Goal: Task Accomplishment & Management: Complete application form

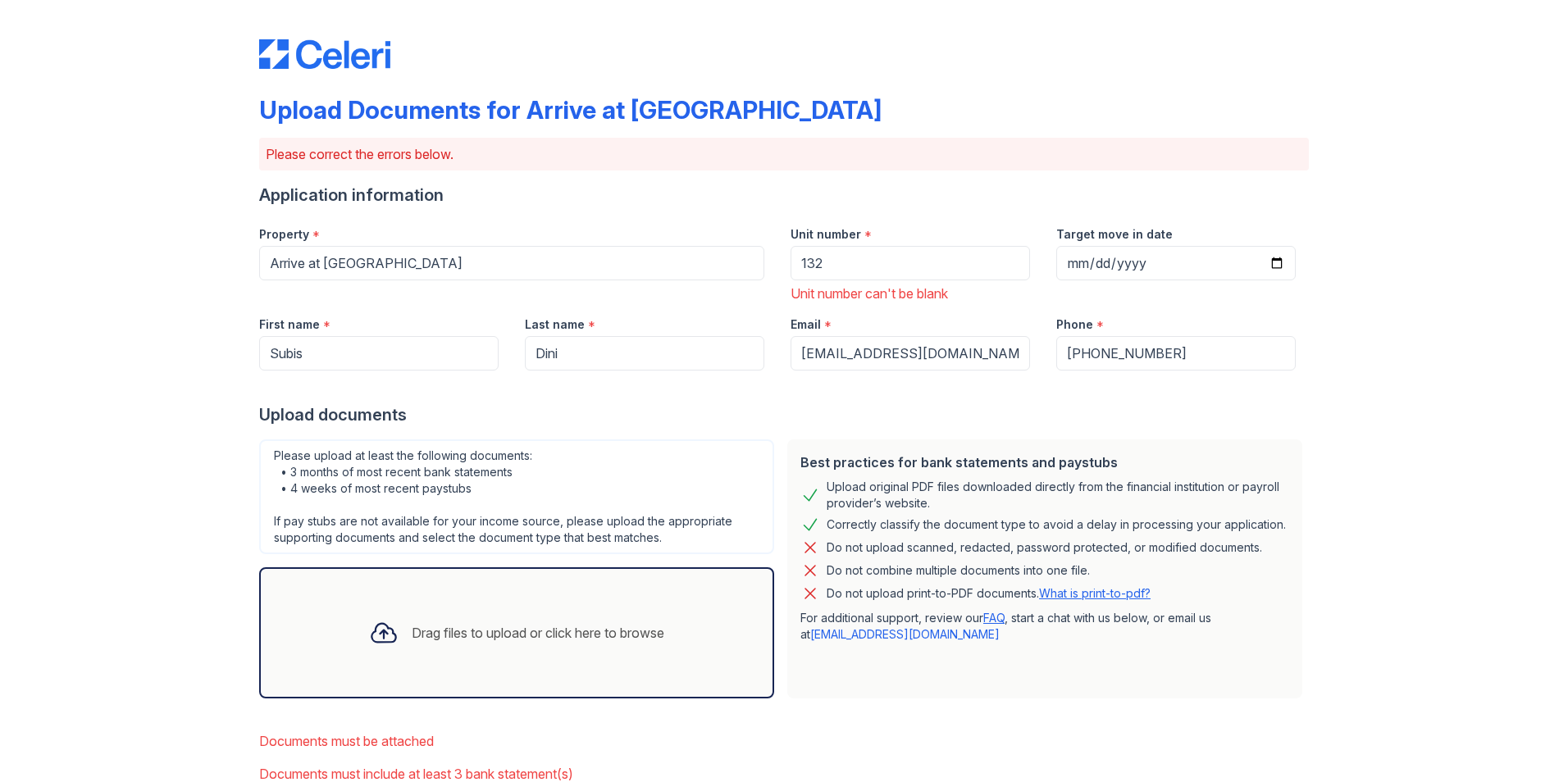
click at [1105, 593] on link "What is print-to-pdf?" at bounding box center [1094, 593] width 112 height 14
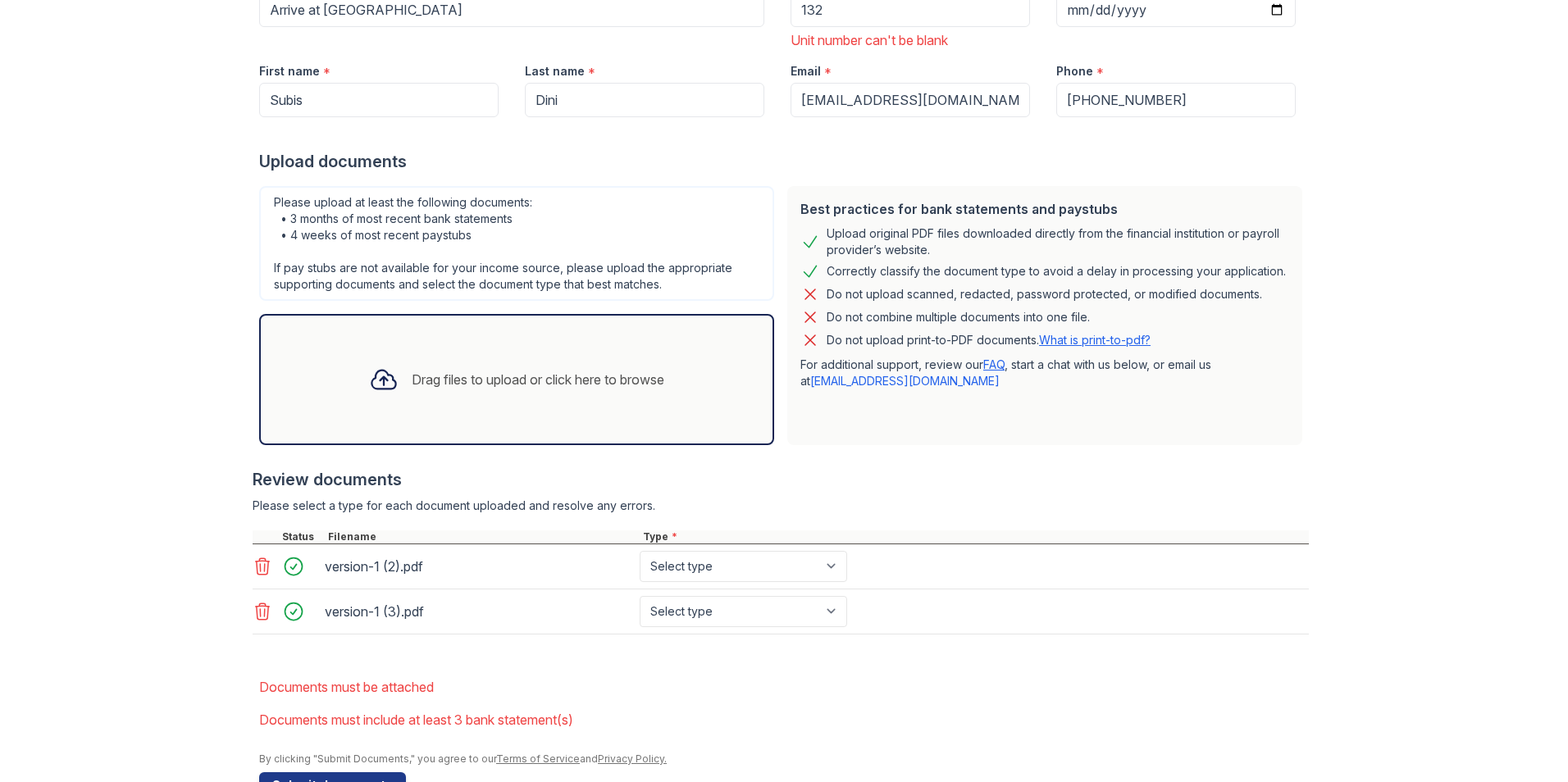
scroll to position [268, 0]
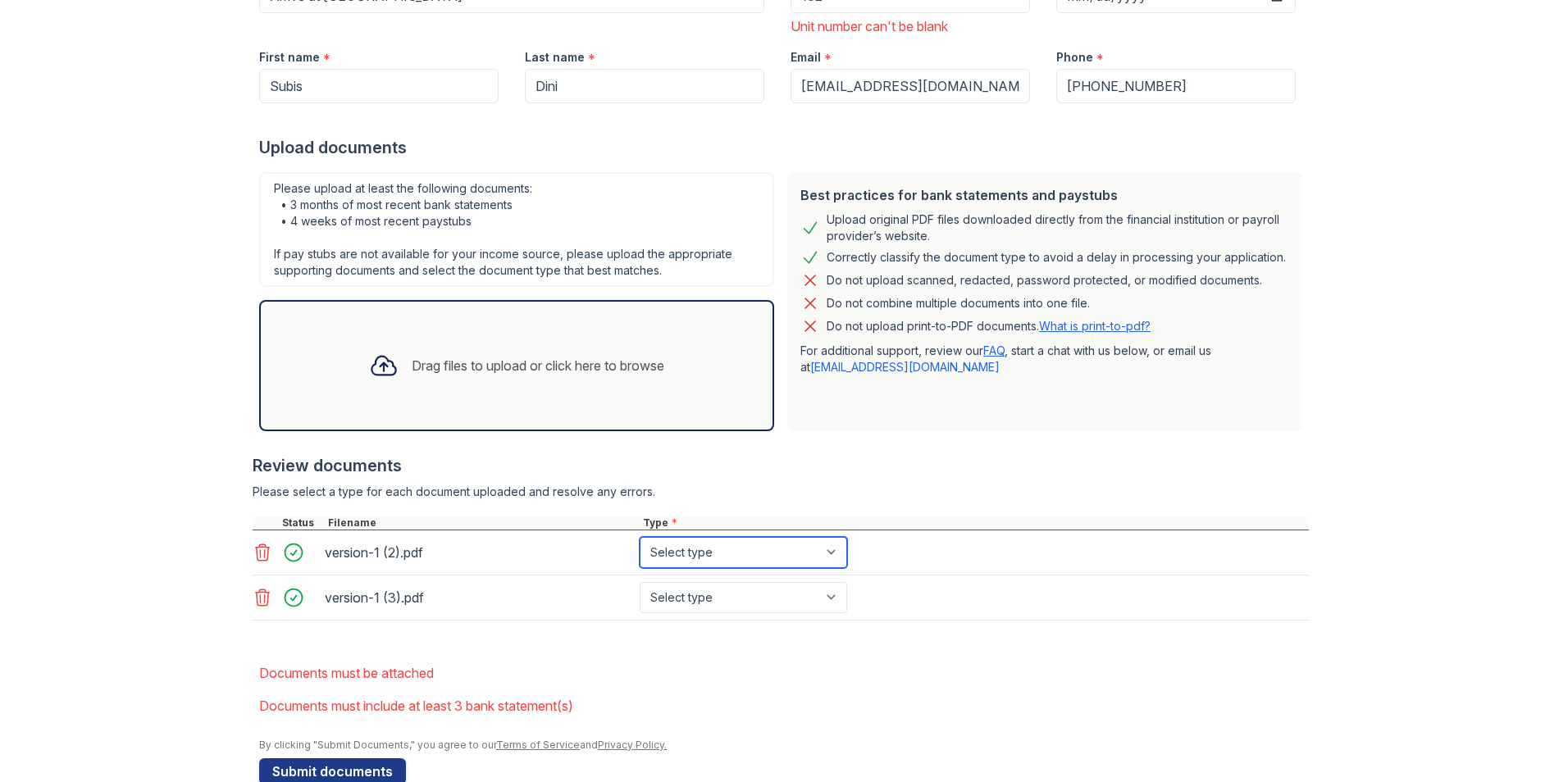
click at [842, 560] on select "Select type Paystub Bank Statement Offer Letter Tax Documents Benefit Award Let…" at bounding box center [743, 553] width 208 height 31
select select "paystub"
click at [639, 537] on select "Select type Paystub Bank Statement Offer Letter Tax Documents Benefit Award Let…" at bounding box center [743, 553] width 208 height 31
click at [758, 598] on select "Select type Paystub Bank Statement Offer Letter Tax Documents Benefit Award Let…" at bounding box center [743, 598] width 208 height 31
select select "paystub"
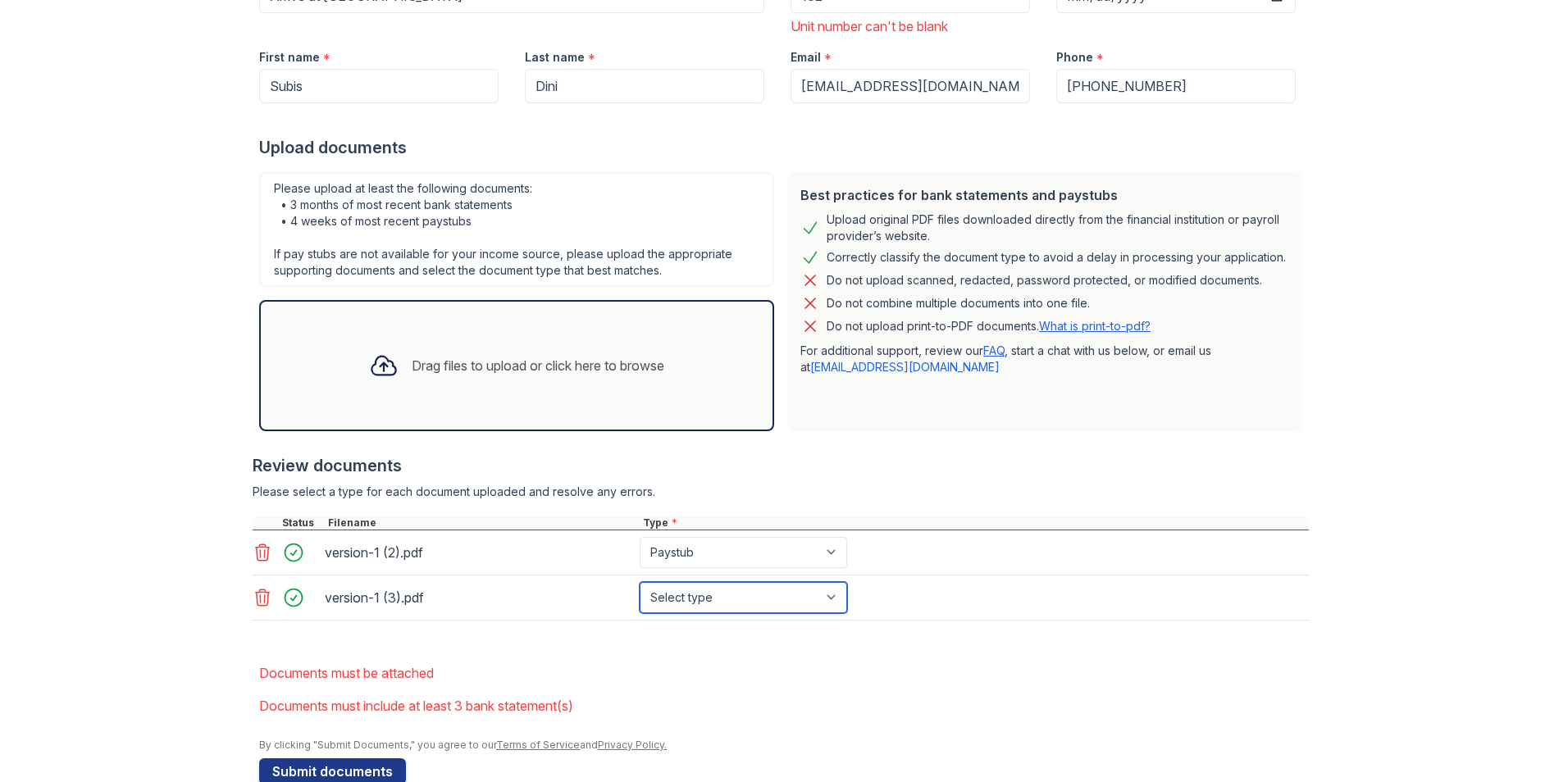
click at [639, 582] on select "Select type Paystub Bank Statement Offer Letter Tax Documents Benefit Award Let…" at bounding box center [743, 598] width 208 height 31
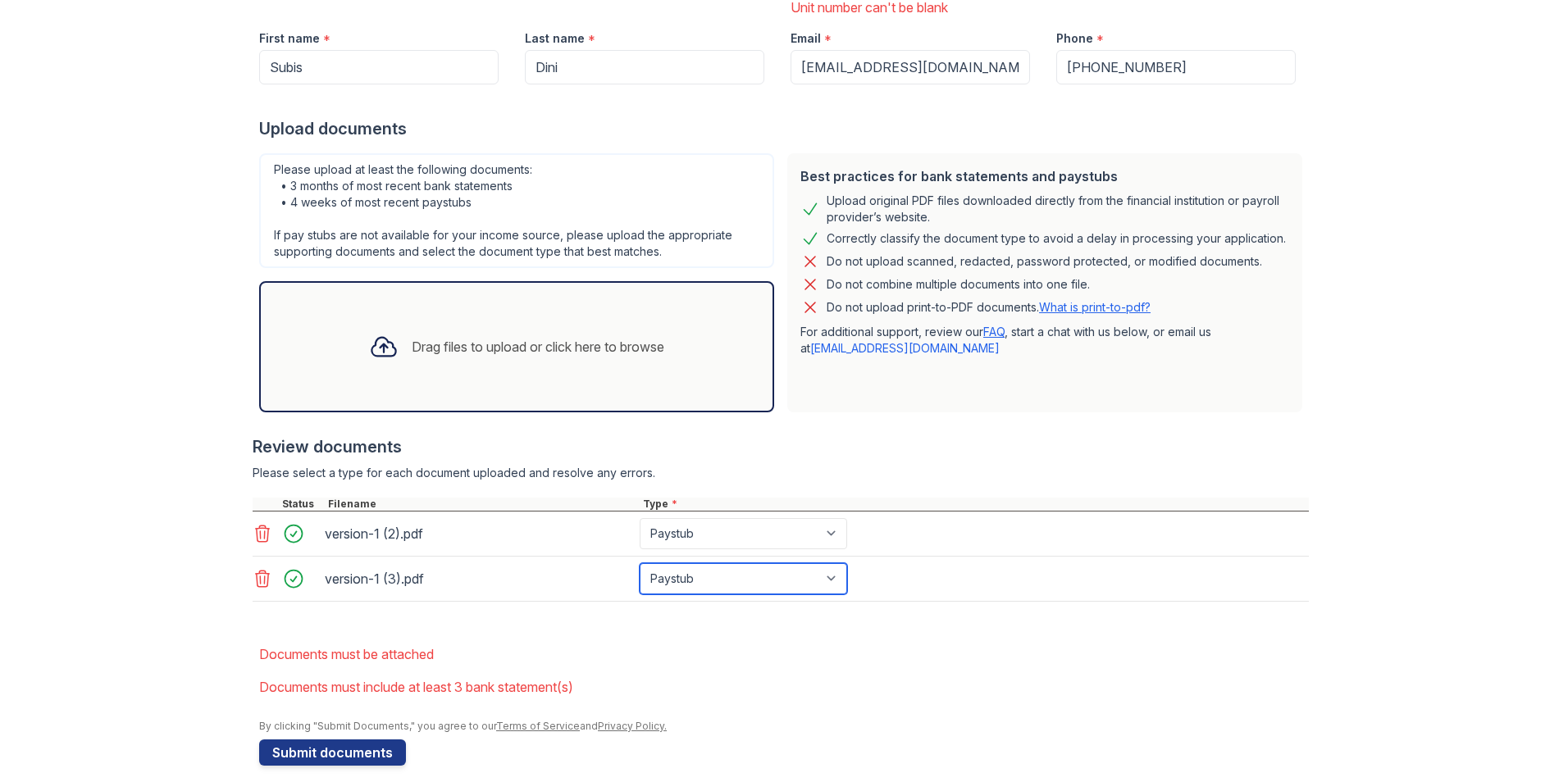
scroll to position [302, 0]
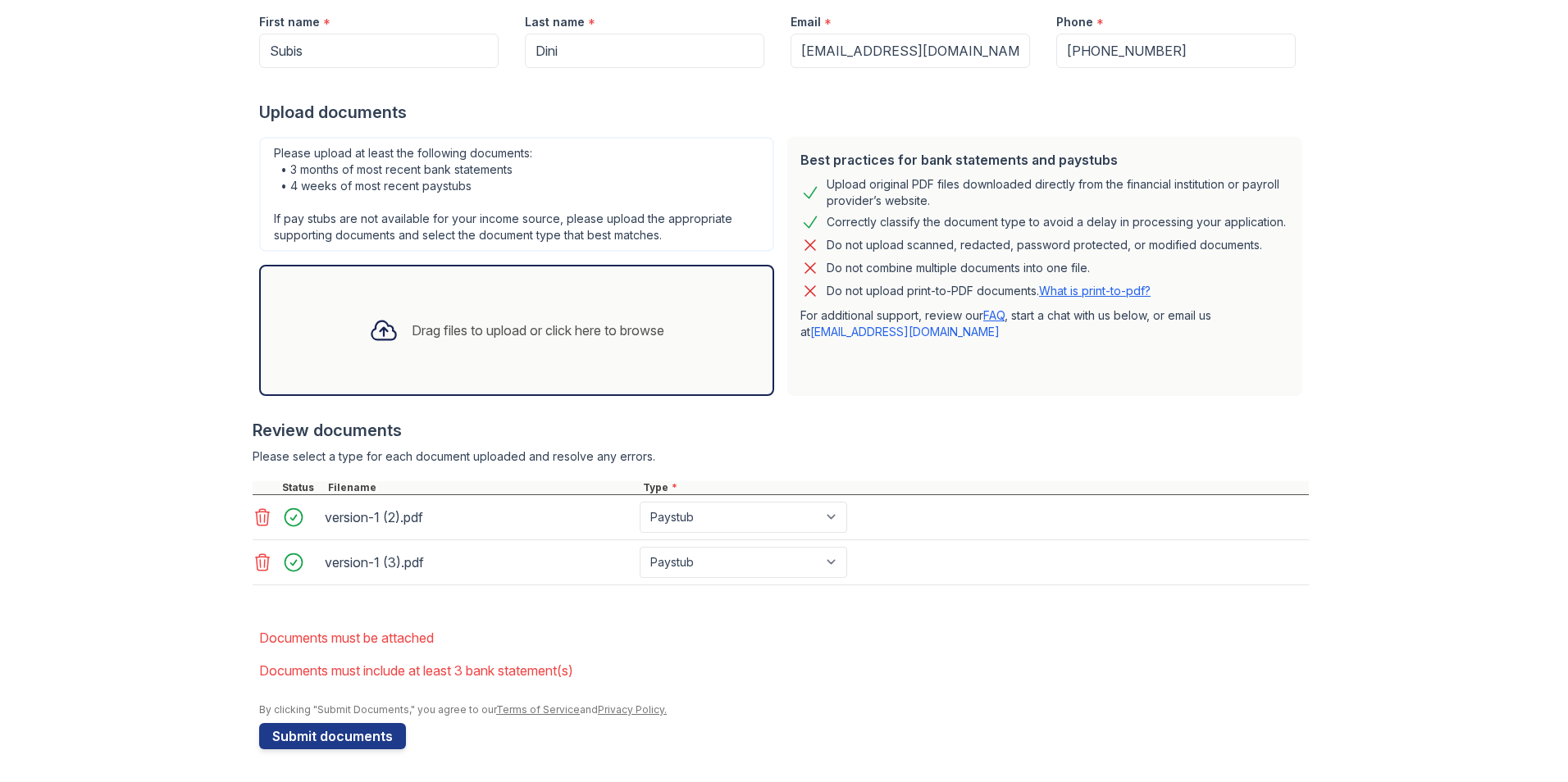
click at [981, 630] on li "Documents must be attached" at bounding box center [784, 638] width 1050 height 33
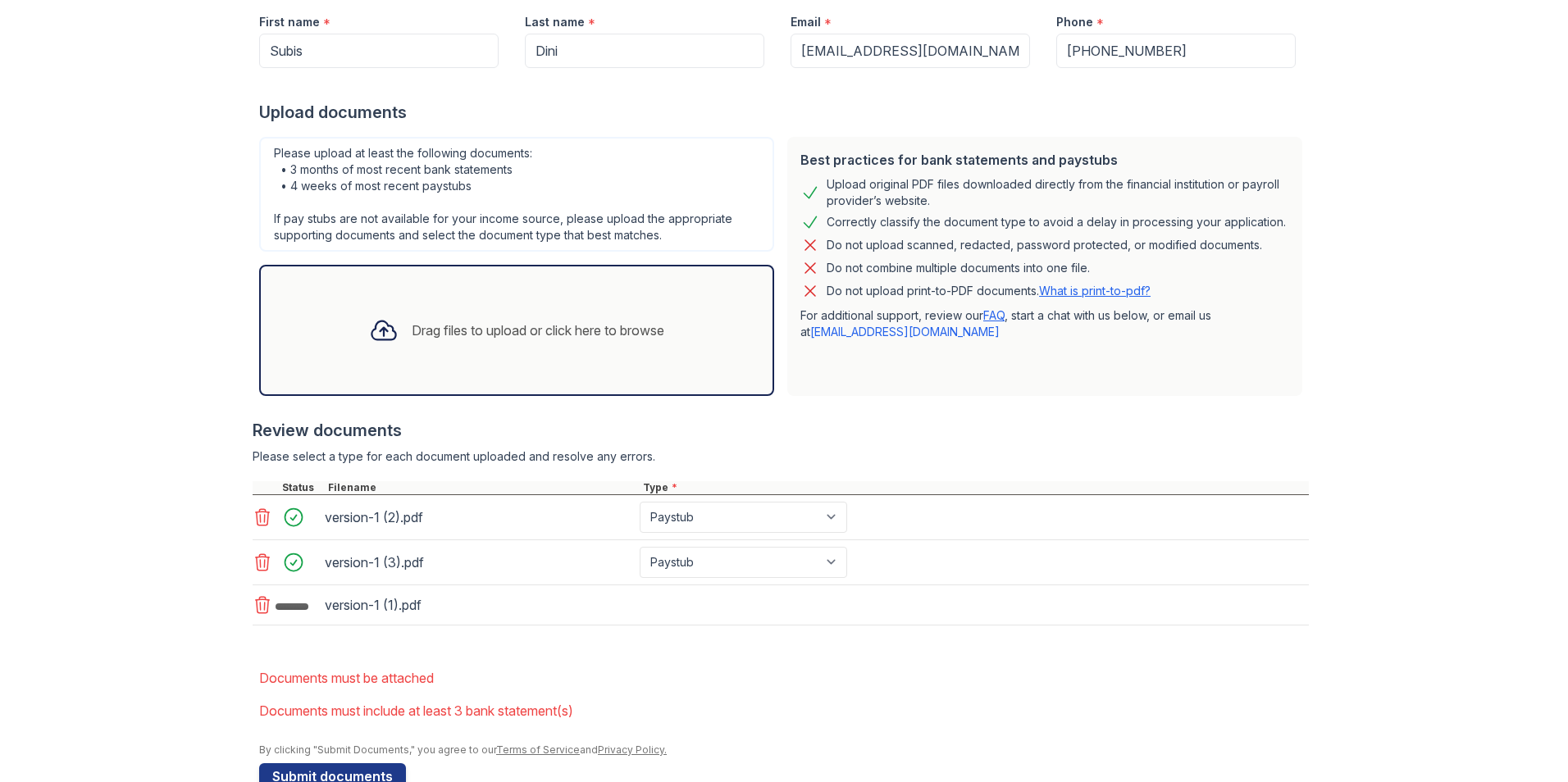
click at [767, 611] on div "version-1 (1).pdf" at bounding box center [781, 605] width 1056 height 40
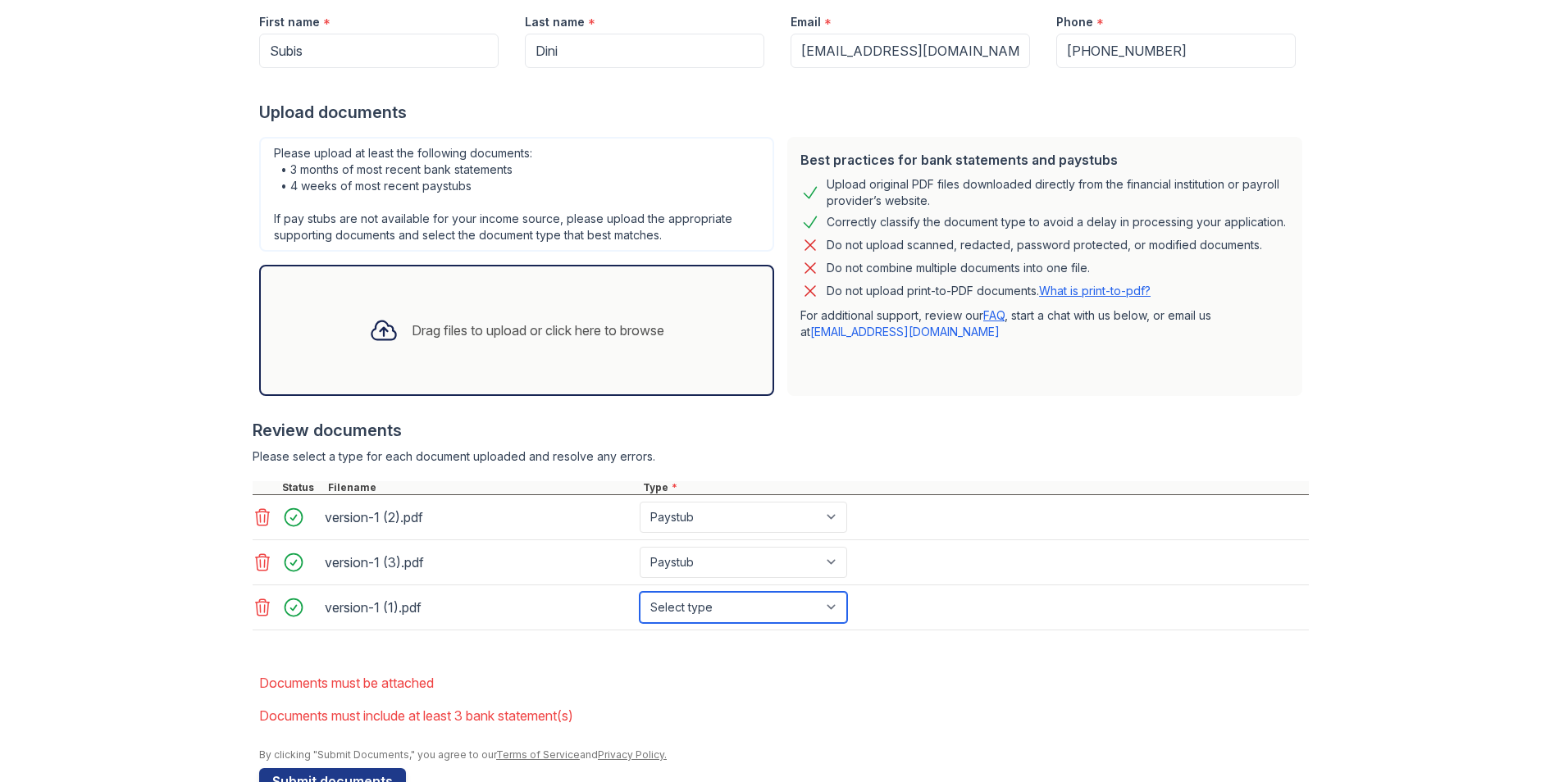
click at [768, 612] on select "Select type Paystub Bank Statement Offer Letter Tax Documents Benefit Award Let…" at bounding box center [743, 608] width 208 height 31
select select "paystub"
click at [639, 592] on select "Select type Paystub Bank Statement Offer Letter Tax Documents Benefit Award Let…" at bounding box center [743, 608] width 208 height 31
click at [946, 624] on div "version-1 (1).pdf Select type Paystub Bank Statement Offer Letter Tax Documents…" at bounding box center [781, 608] width 1056 height 45
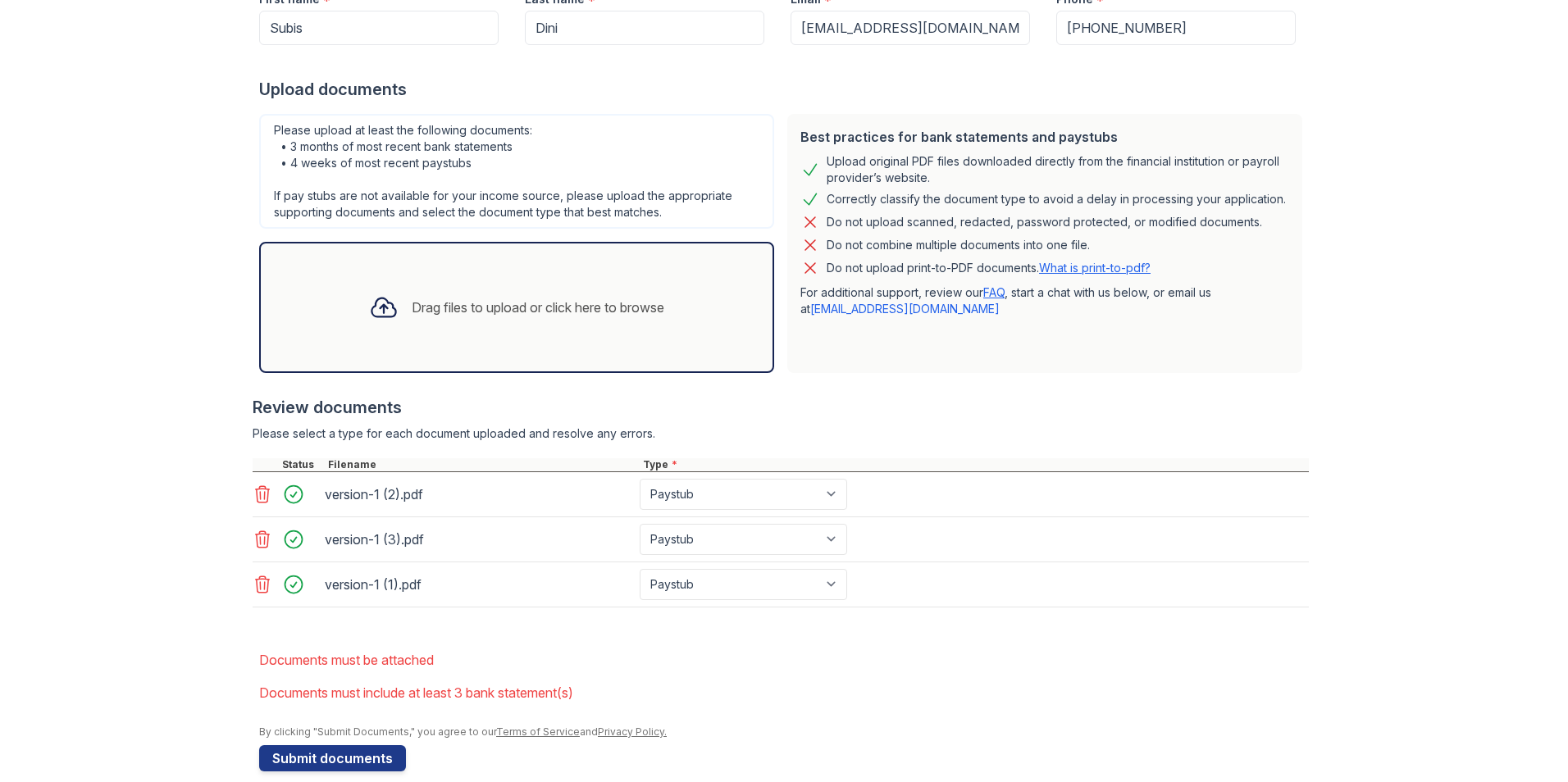
scroll to position [347, 0]
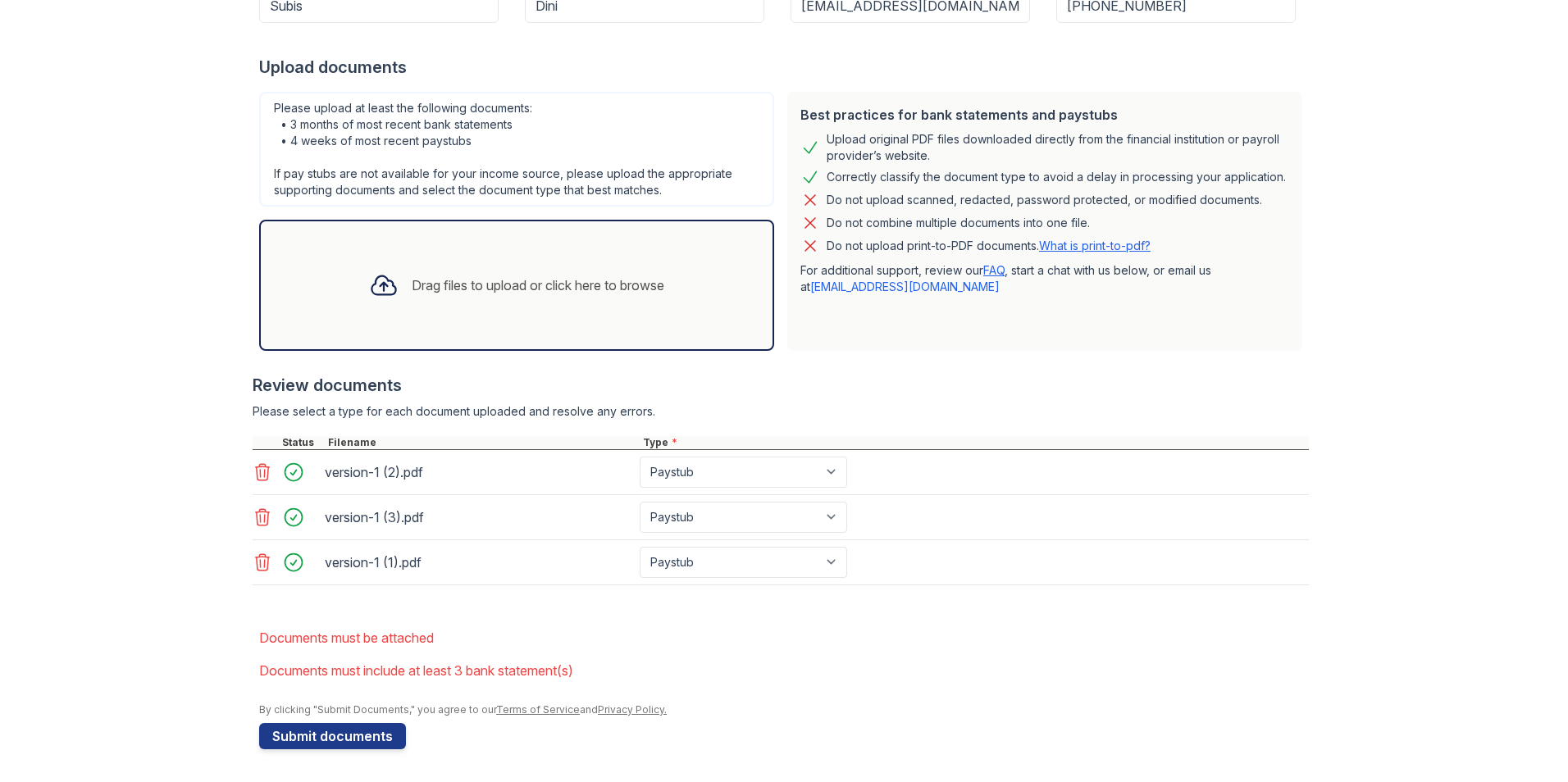
click at [318, 144] on div "Please upload at least the following documents: • 3 months of most recent bank …" at bounding box center [516, 149] width 515 height 115
drag, startPoint x: 318, startPoint y: 144, endPoint x: 310, endPoint y: 126, distance: 19.7
click at [310, 126] on div "Please upload at least the following documents: • 3 months of most recent bank …" at bounding box center [516, 149] width 515 height 115
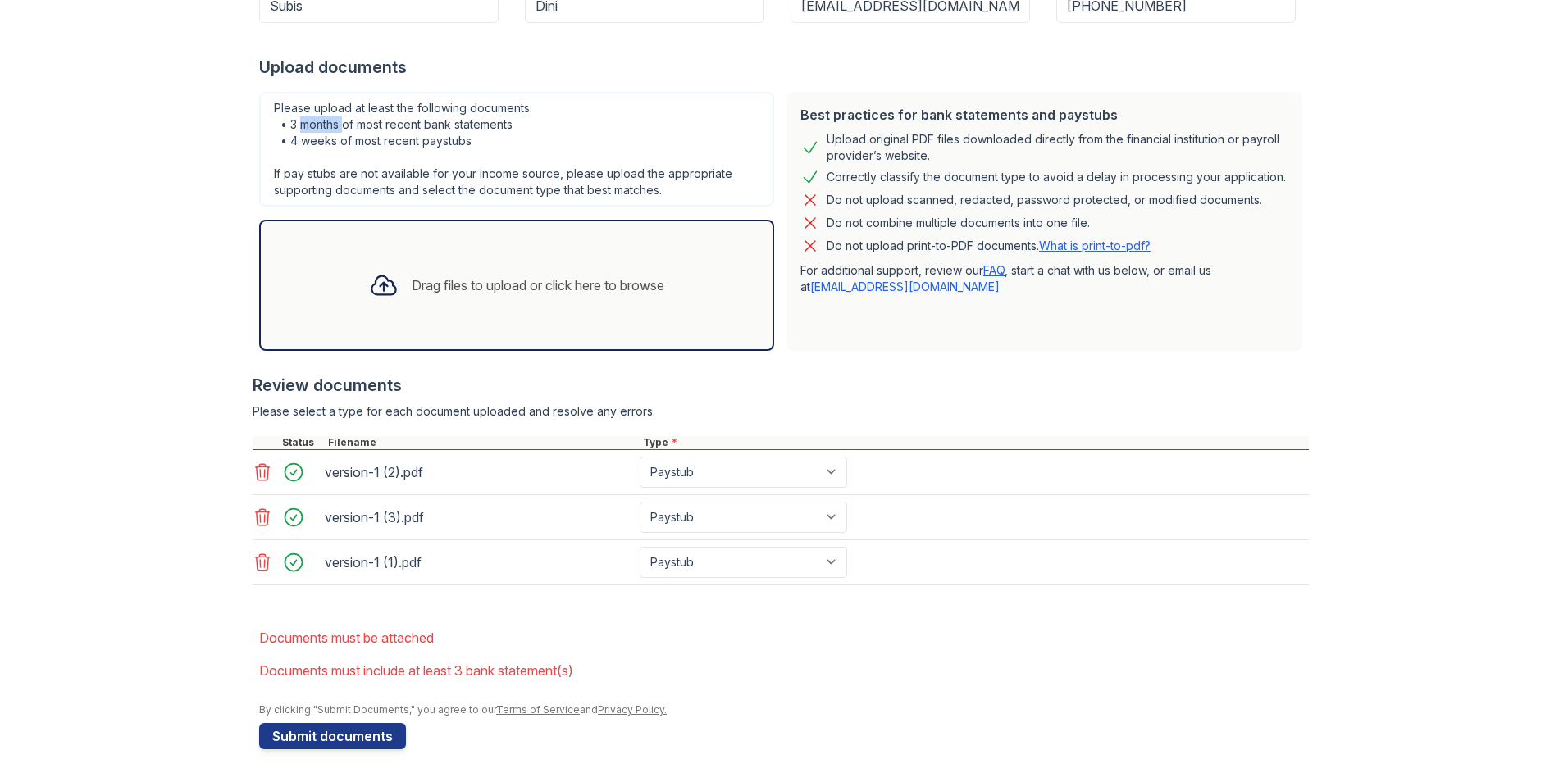
click at [310, 126] on div "Please upload at least the following documents: • 3 months of most recent bank …" at bounding box center [516, 149] width 515 height 115
click at [105, 184] on div "Upload Documents for Arrive at Medicine Lake Please correct the errors below. A…" at bounding box center [783, 217] width 1515 height 1130
click at [813, 475] on select "Select type Paystub Bank Statement Offer Letter Tax Documents Benefit Award Let…" at bounding box center [743, 472] width 208 height 31
click at [1187, 495] on div "version-1 (3).pdf Select type Paystub Bank Statement Offer Letter Tax Documents…" at bounding box center [781, 518] width 1056 height 45
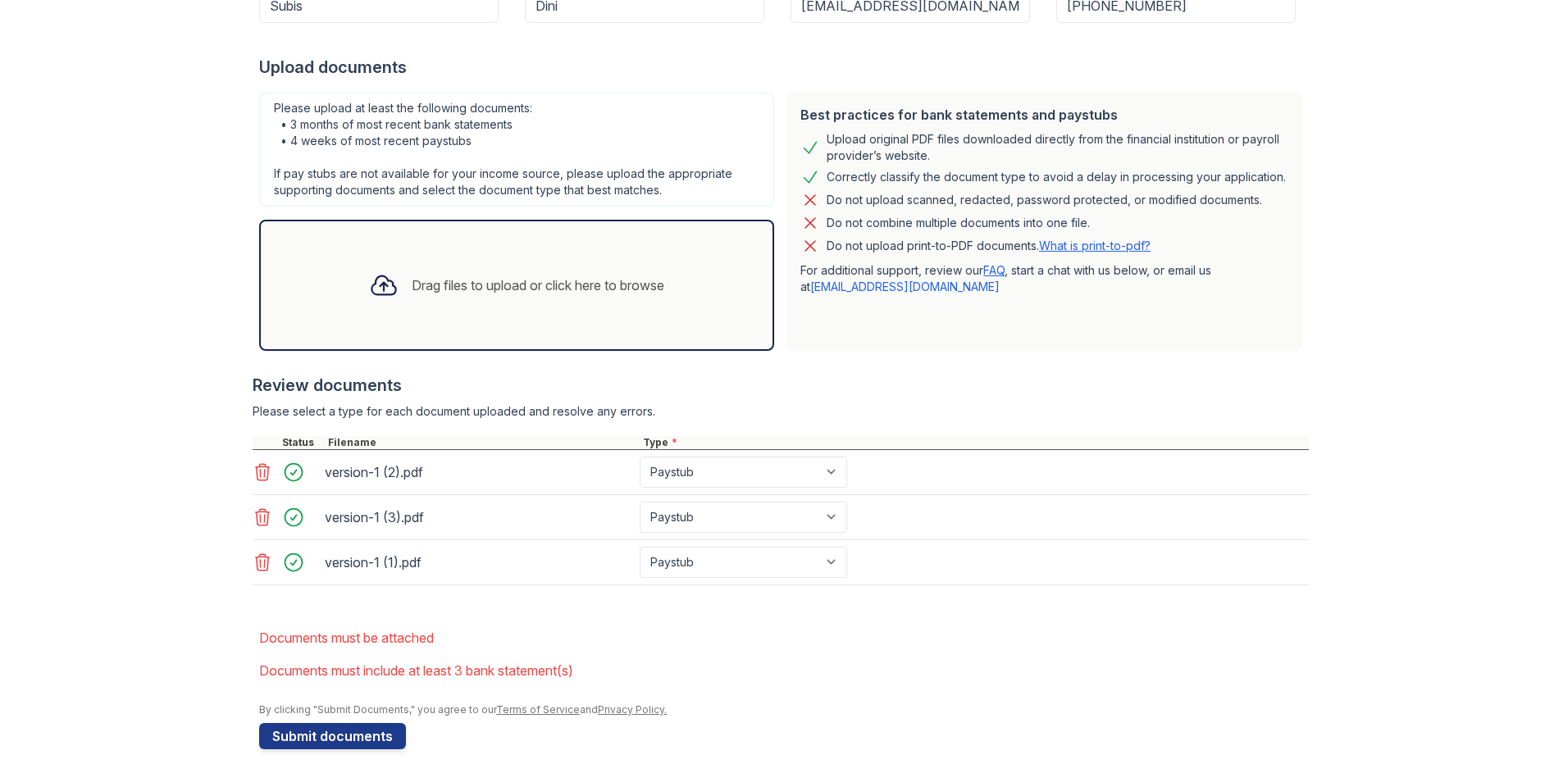
click at [260, 474] on icon at bounding box center [262, 472] width 20 height 20
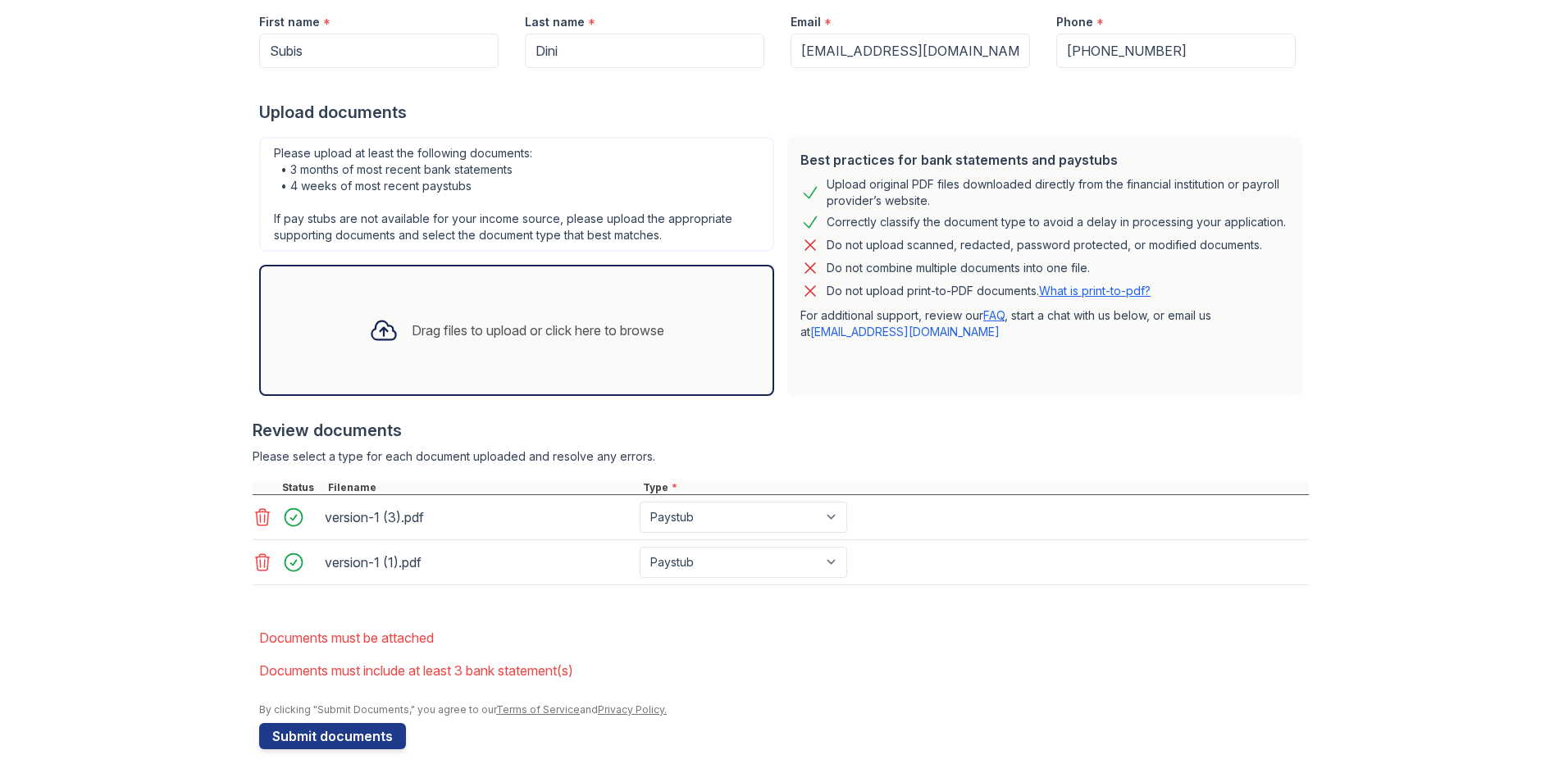
click at [256, 522] on icon at bounding box center [262, 517] width 20 height 20
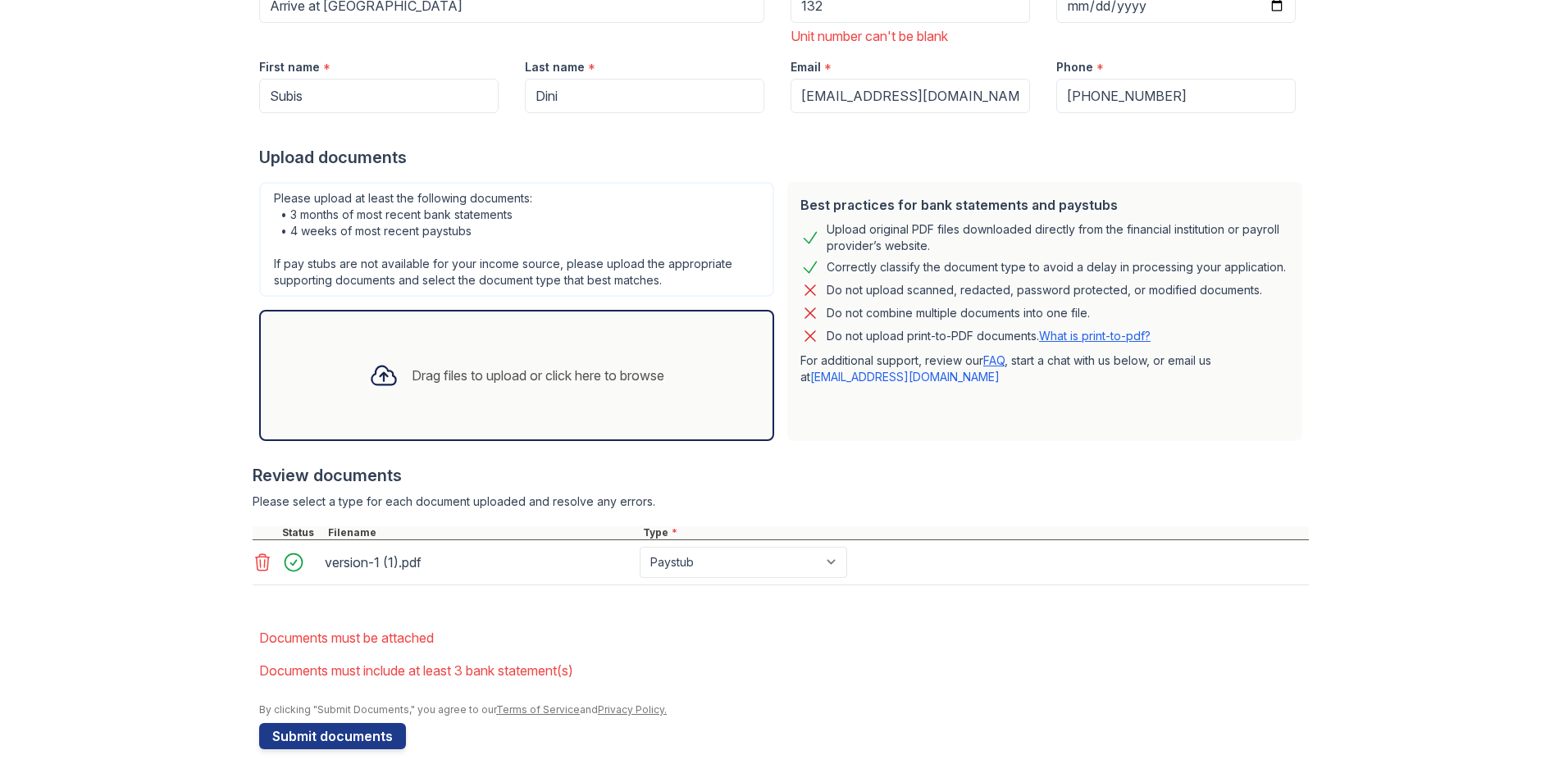
scroll to position [257, 0]
click at [99, 454] on div "Upload Documents for Arrive at Medicine Lake Please correct the errors below. A…" at bounding box center [783, 262] width 1515 height 1039
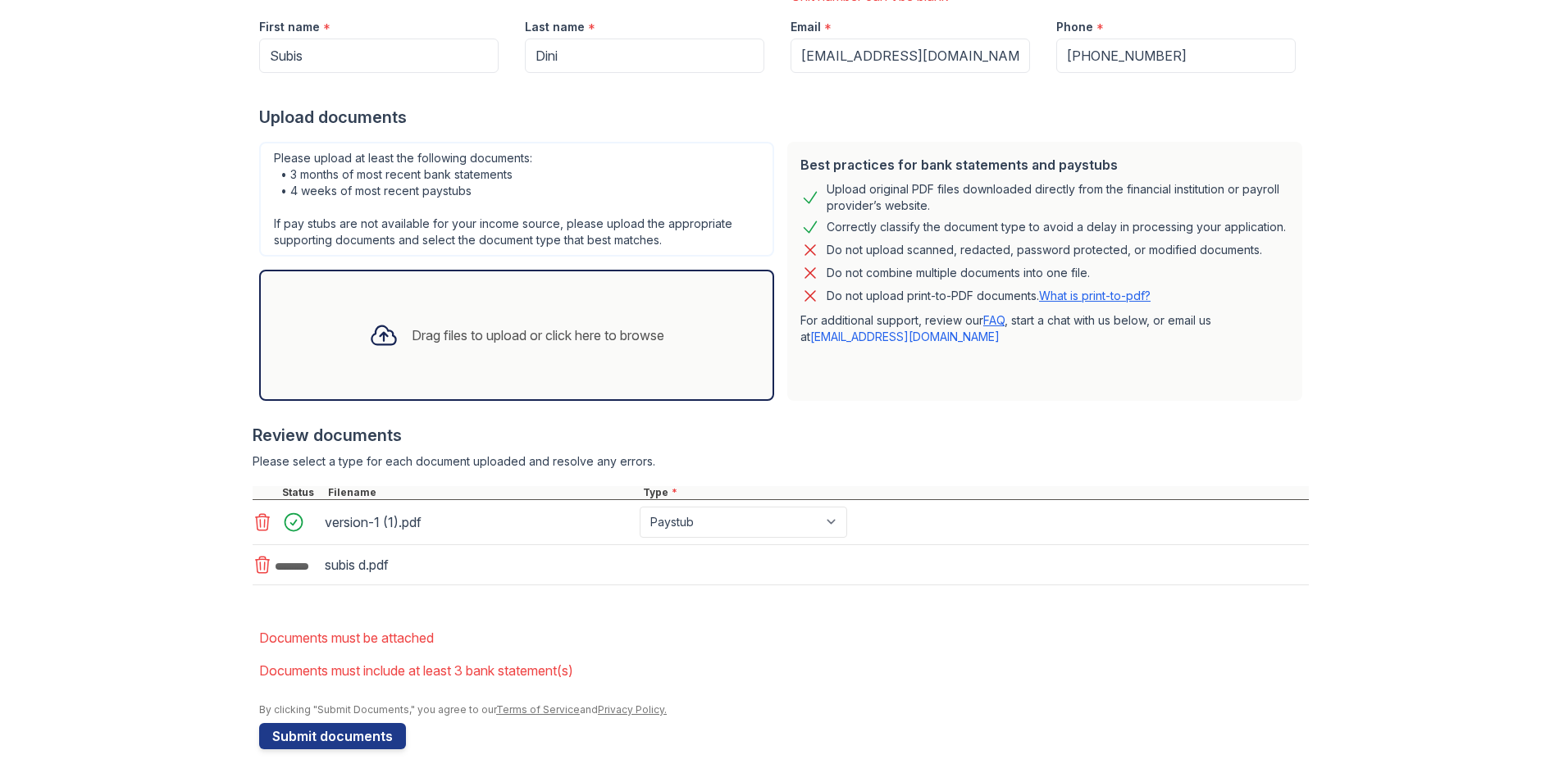
scroll to position [302, 0]
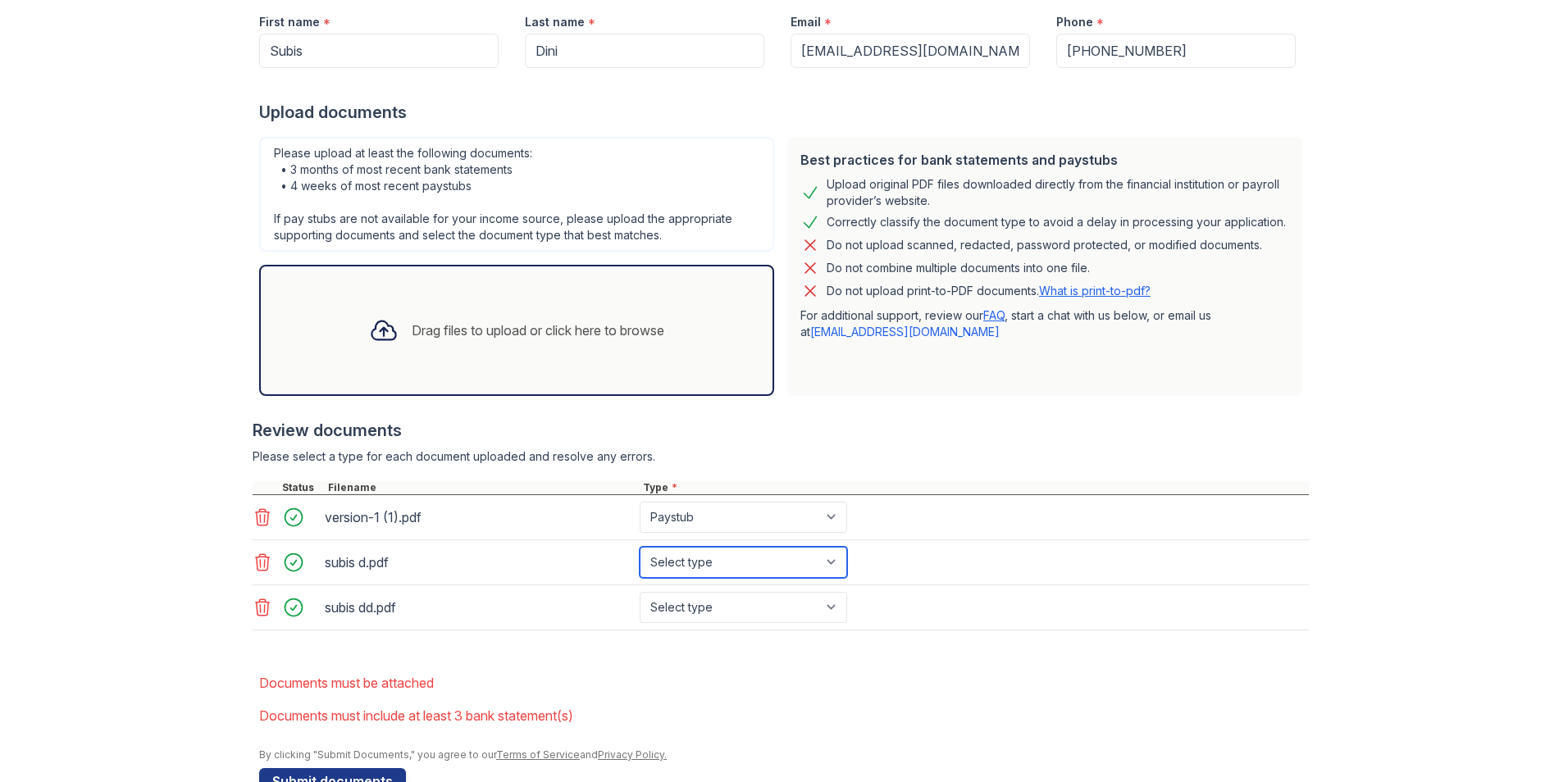
click at [825, 561] on select "Select type Paystub Bank Statement Offer Letter Tax Documents Benefit Award Let…" at bounding box center [743, 562] width 208 height 31
select select "paystub"
click at [639, 546] on select "Select type Paystub Bank Statement Offer Letter Tax Documents Benefit Award Let…" at bounding box center [743, 562] width 208 height 31
click at [691, 614] on select "Select type Paystub Bank Statement Offer Letter Tax Documents Benefit Award Let…" at bounding box center [743, 608] width 208 height 31
select select "paystub"
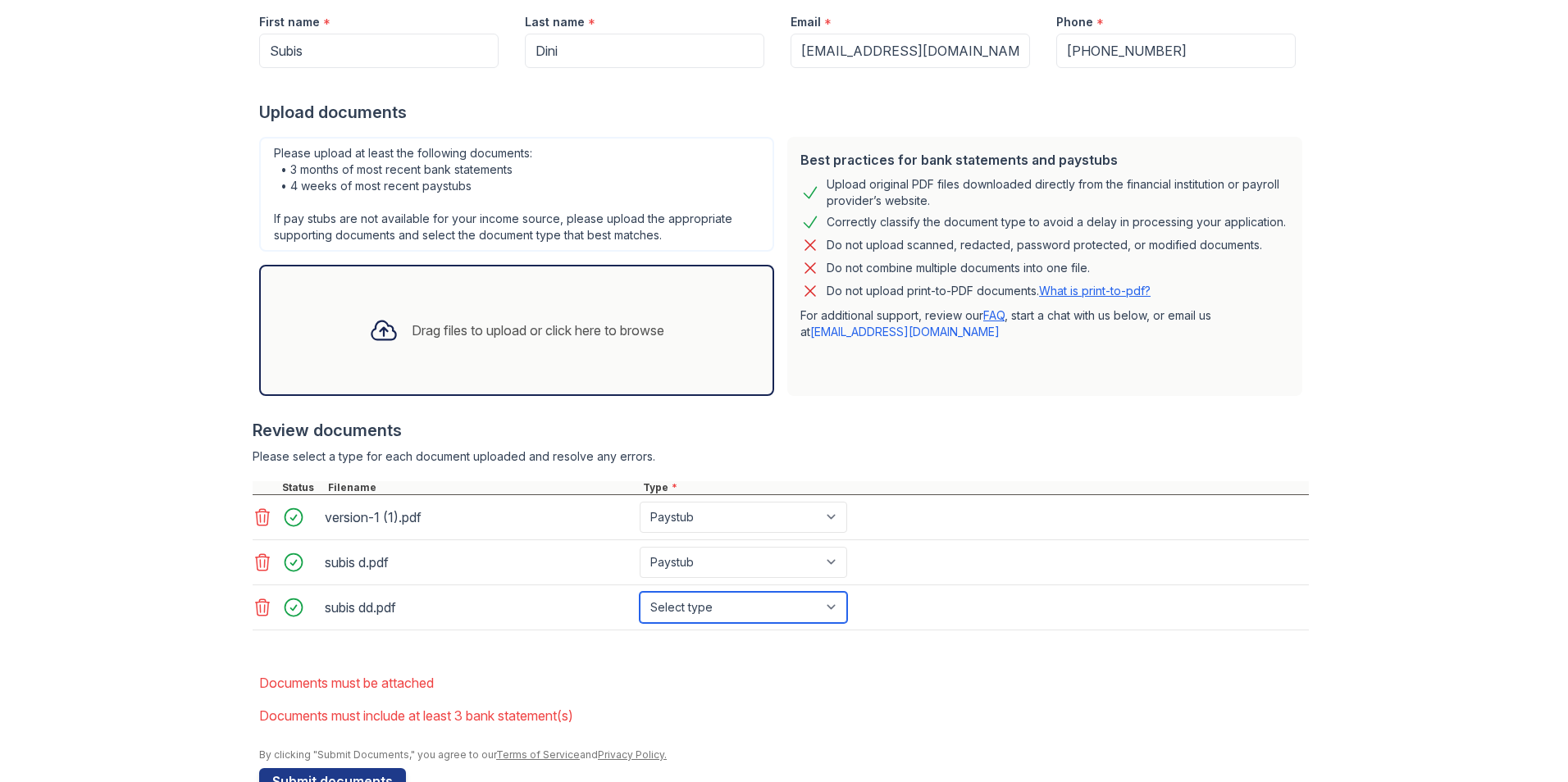
click at [639, 592] on select "Select type Paystub Bank Statement Offer Letter Tax Documents Benefit Award Let…" at bounding box center [743, 608] width 208 height 31
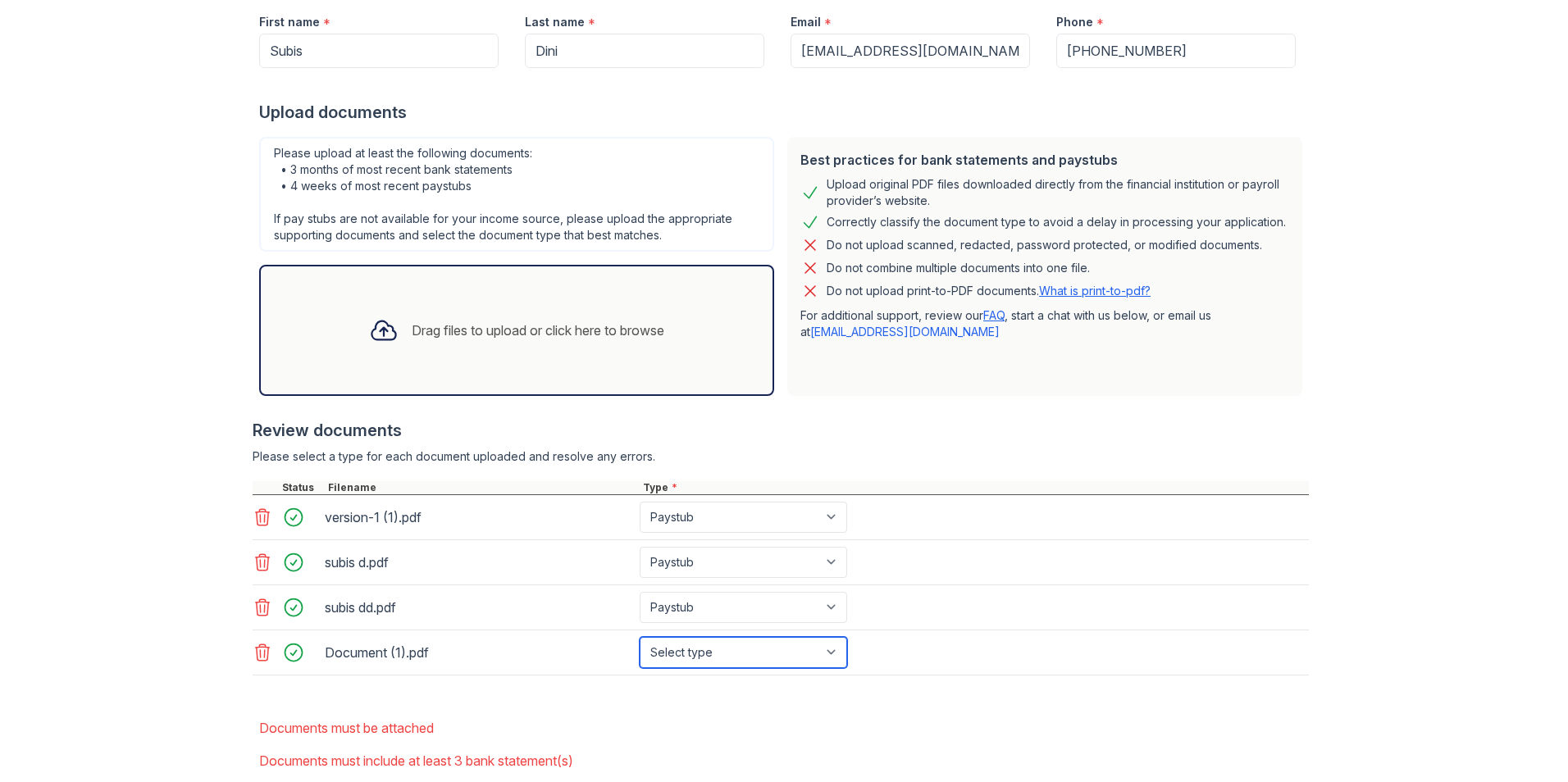
click at [725, 655] on select "Select type Paystub Bank Statement Offer Letter Tax Documents Benefit Award Let…" at bounding box center [743, 653] width 208 height 31
select select "bank_statement"
click at [639, 637] on select "Select type Paystub Bank Statement Offer Letter Tax Documents Benefit Award Let…" at bounding box center [743, 653] width 208 height 31
click at [256, 656] on icon at bounding box center [262, 652] width 20 height 20
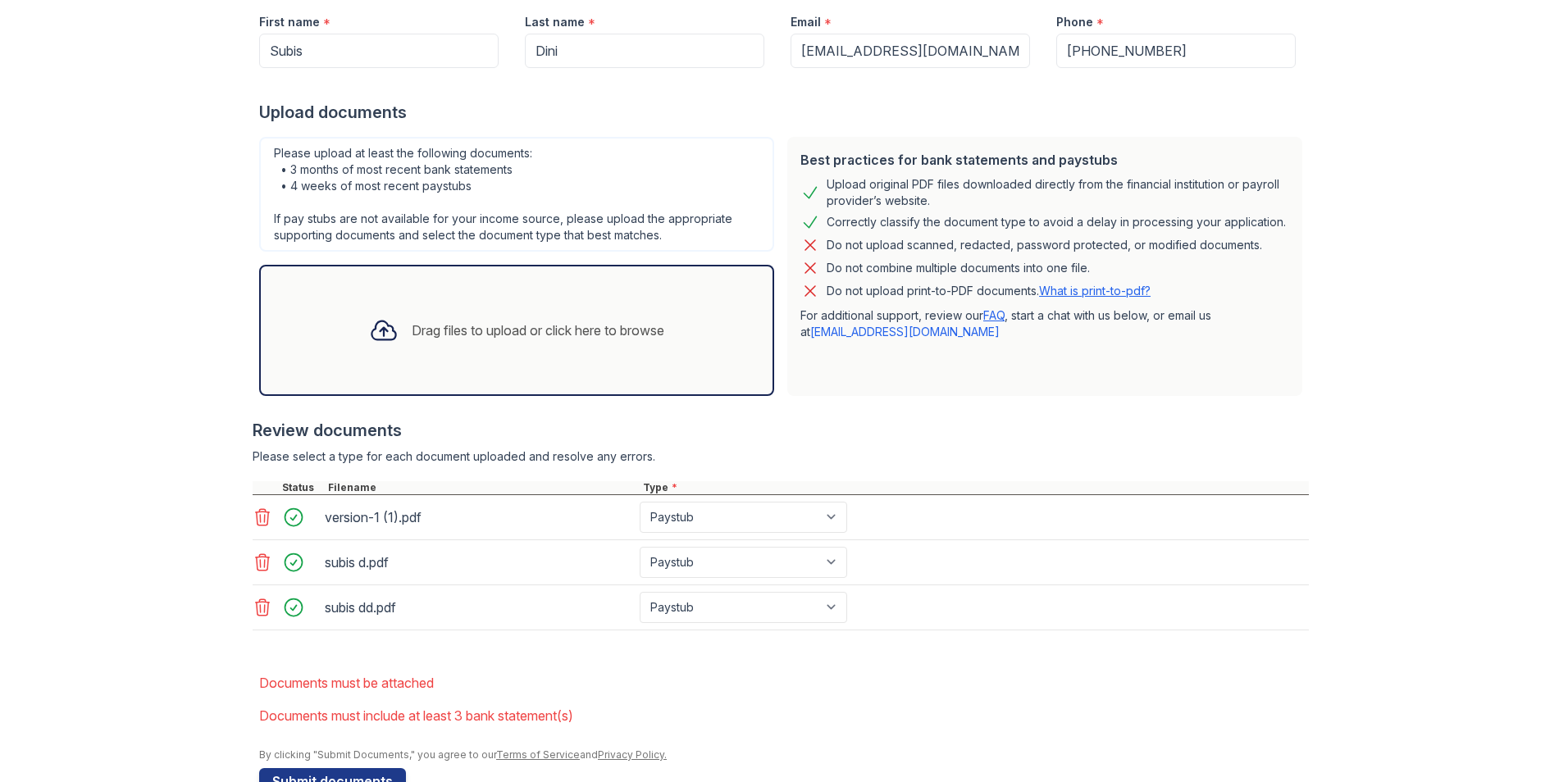
click at [107, 598] on div "Upload Documents for Arrive at Medicine Lake Please correct the errors below. A…" at bounding box center [783, 262] width 1515 height 1130
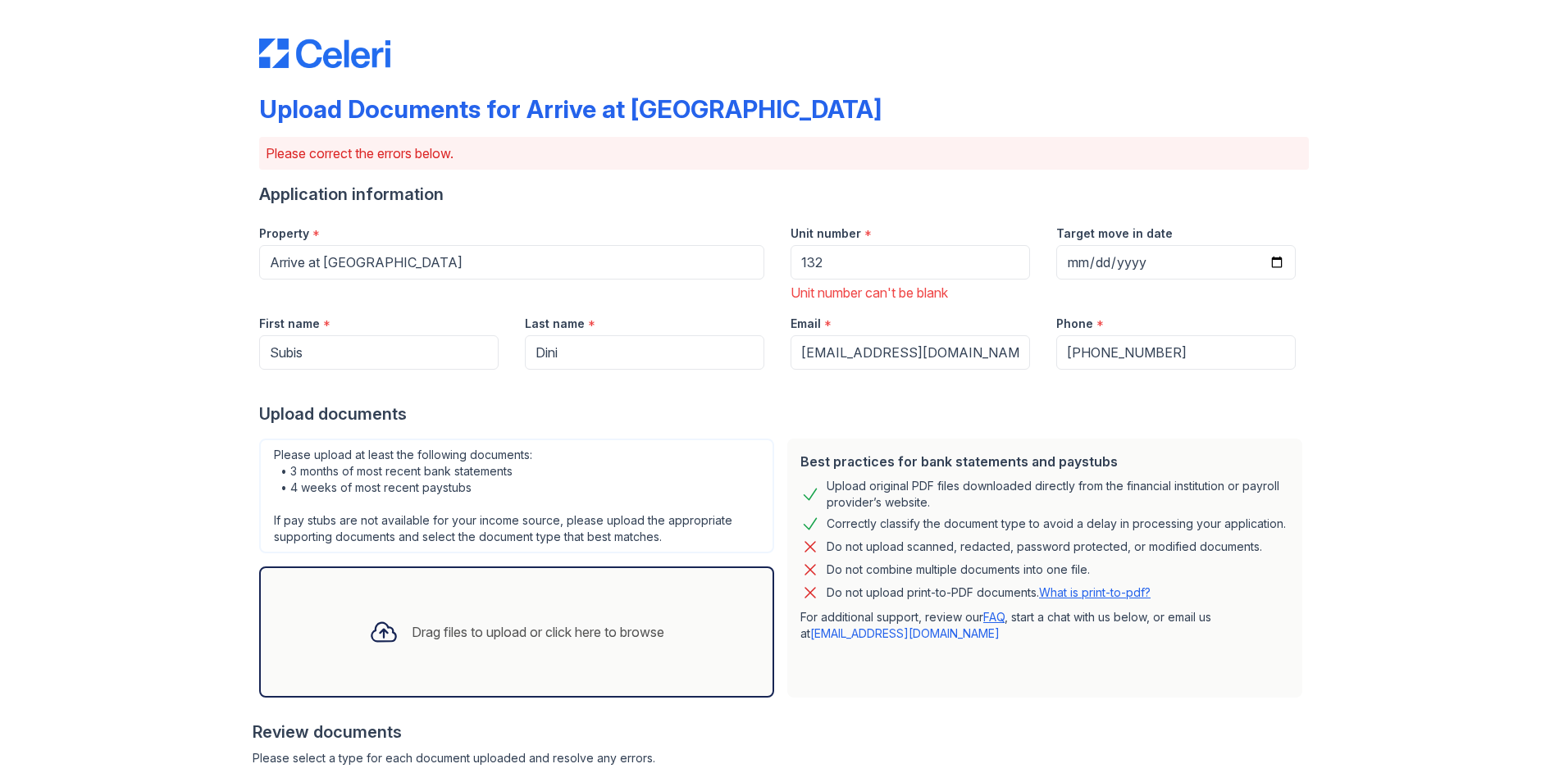
scroll to position [0, 0]
click at [1146, 268] on input "Target move in date" at bounding box center [1176, 263] width 239 height 35
click at [1273, 262] on input "Target move in date" at bounding box center [1176, 263] width 239 height 35
type input "[DATE]"
click at [1293, 442] on div "Best practices for bank statements and paystubs Upload original PDF files downl…" at bounding box center [1045, 568] width 515 height 259
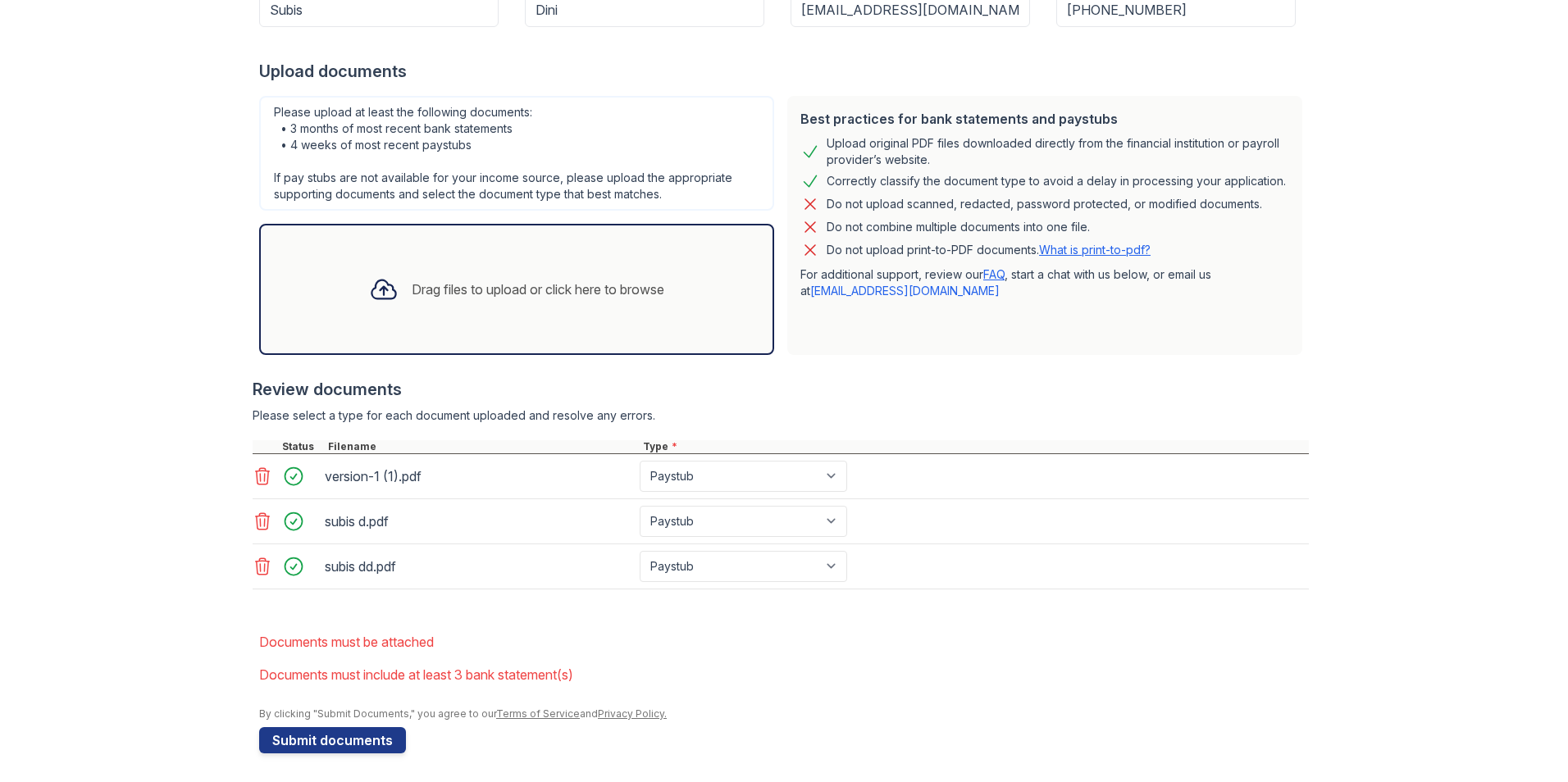
scroll to position [347, 0]
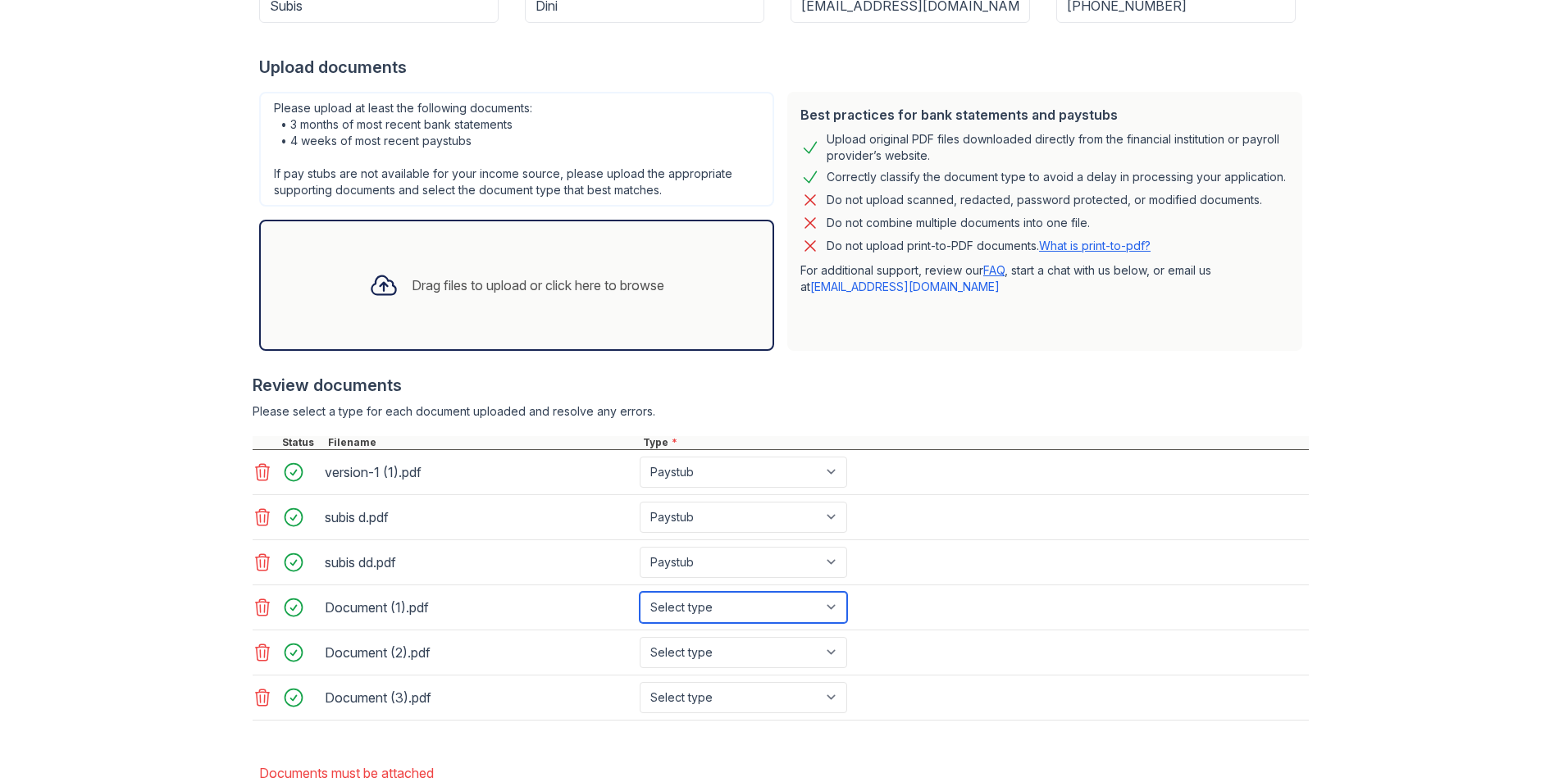
click at [782, 607] on select "Select type Paystub Bank Statement Offer Letter Tax Documents Benefit Award Let…" at bounding box center [743, 608] width 208 height 31
select select "bank_statement"
click at [639, 592] on select "Select type Paystub Bank Statement Offer Letter Tax Documents Benefit Award Let…" at bounding box center [743, 608] width 208 height 31
click at [730, 654] on select "Select type Paystub Bank Statement Offer Letter Tax Documents Benefit Award Let…" at bounding box center [743, 653] width 208 height 31
select select "bank_statement"
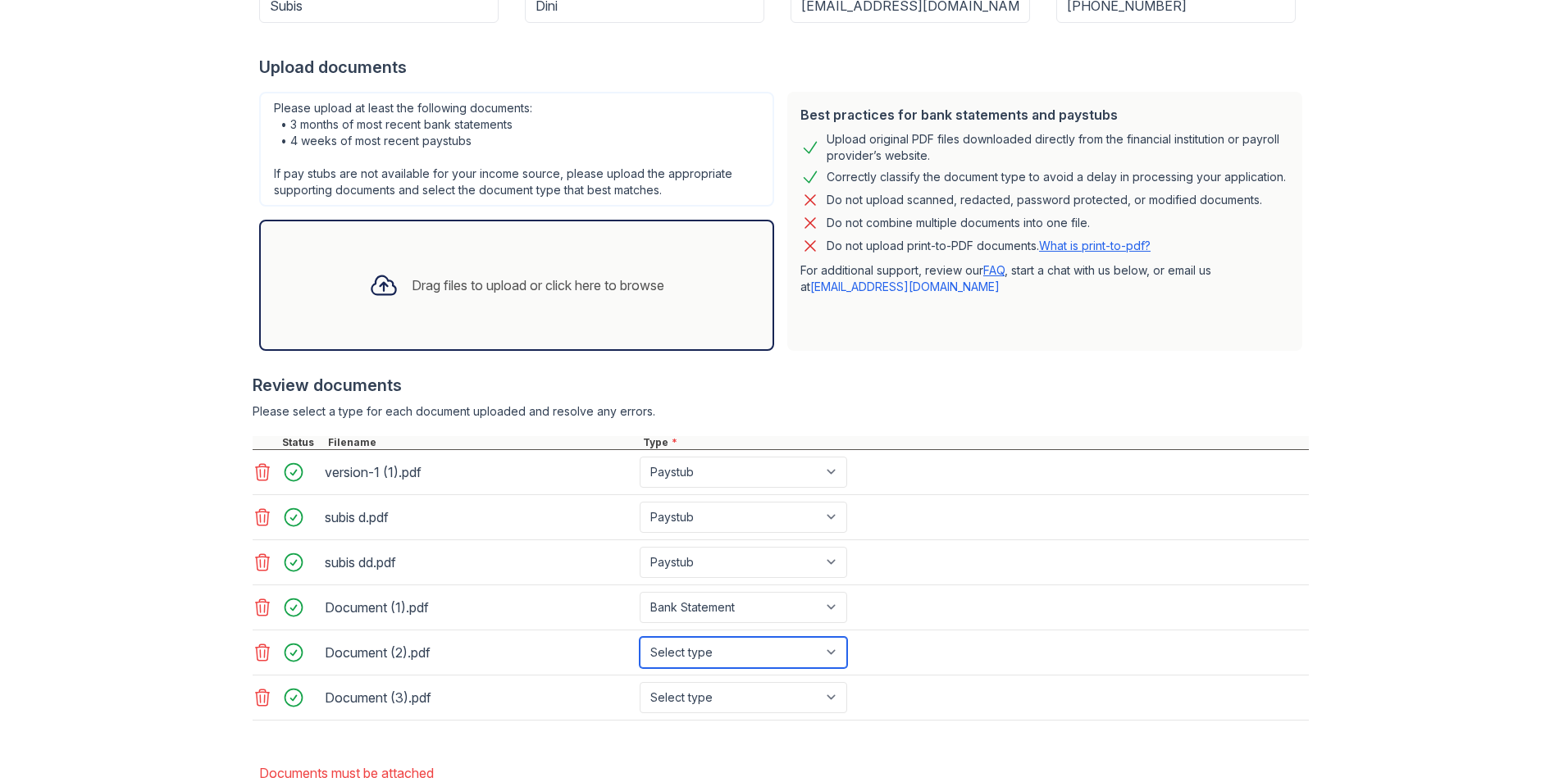
click at [639, 637] on select "Select type Paystub Bank Statement Offer Letter Tax Documents Benefit Award Let…" at bounding box center [743, 653] width 208 height 31
click at [677, 691] on select "Select type Paystub Bank Statement Offer Letter Tax Documents Benefit Award Let…" at bounding box center [743, 698] width 208 height 31
select select "bank_statement"
click at [639, 682] on select "Select type Paystub Bank Statement Offer Letter Tax Documents Benefit Award Let…" at bounding box center [743, 698] width 208 height 31
click at [1128, 654] on div "Document (2).pdf Select type Paystub Bank Statement Offer Letter Tax Documents …" at bounding box center [781, 653] width 1056 height 45
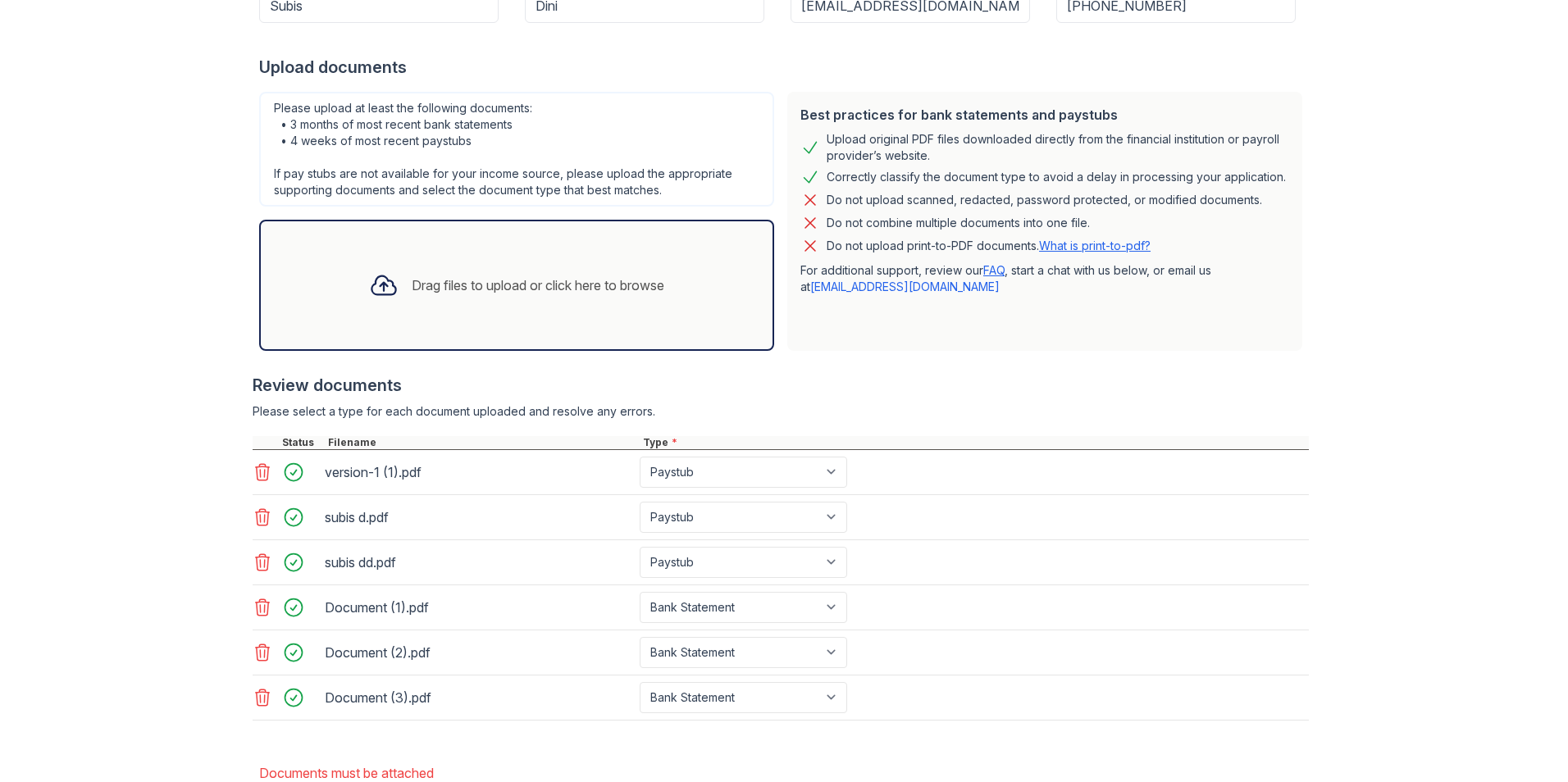
click at [1036, 591] on div "Document (1).pdf Select type Paystub Bank Statement Offer Letter Tax Documents …" at bounding box center [781, 608] width 1056 height 45
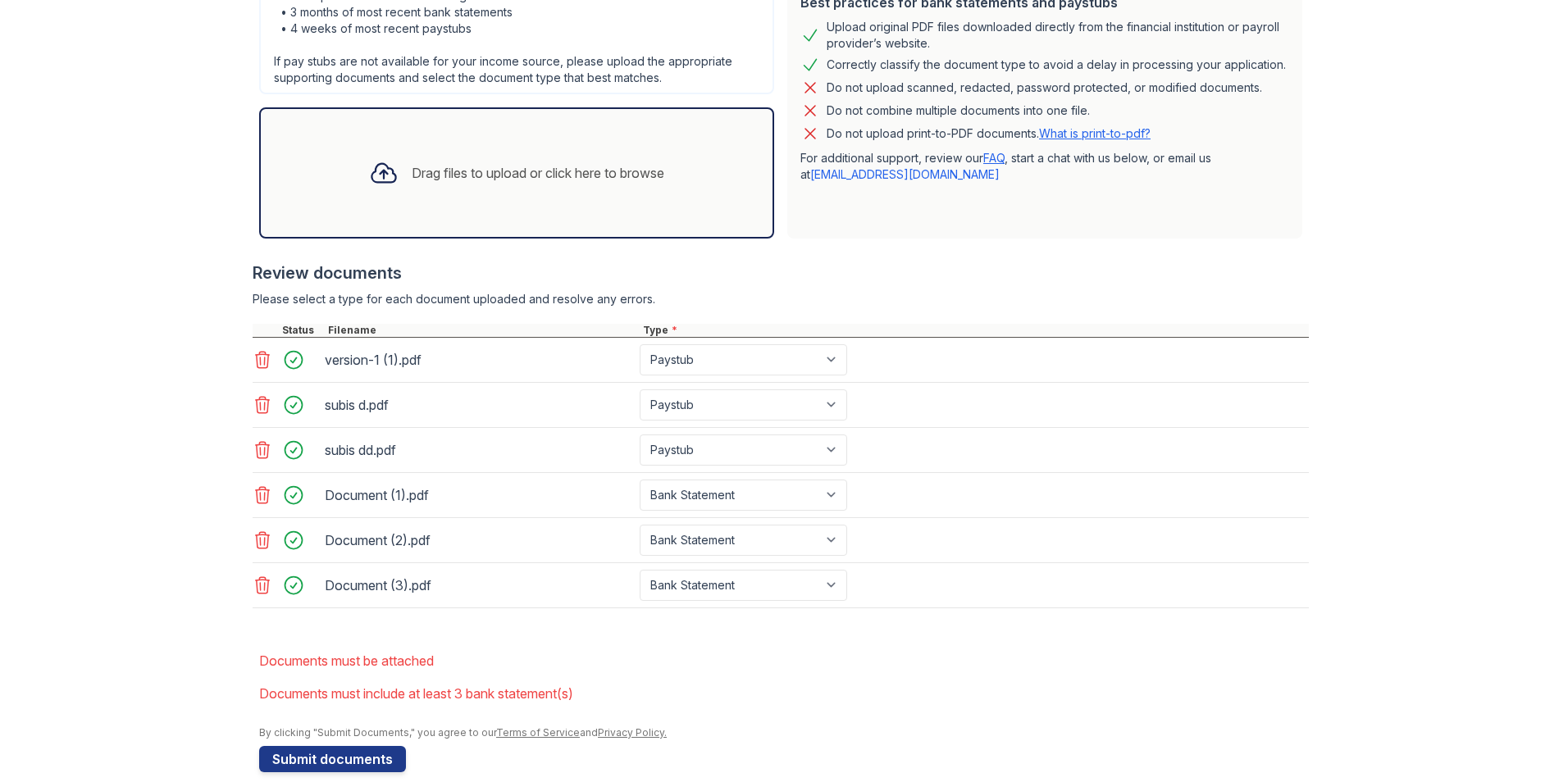
scroll to position [483, 0]
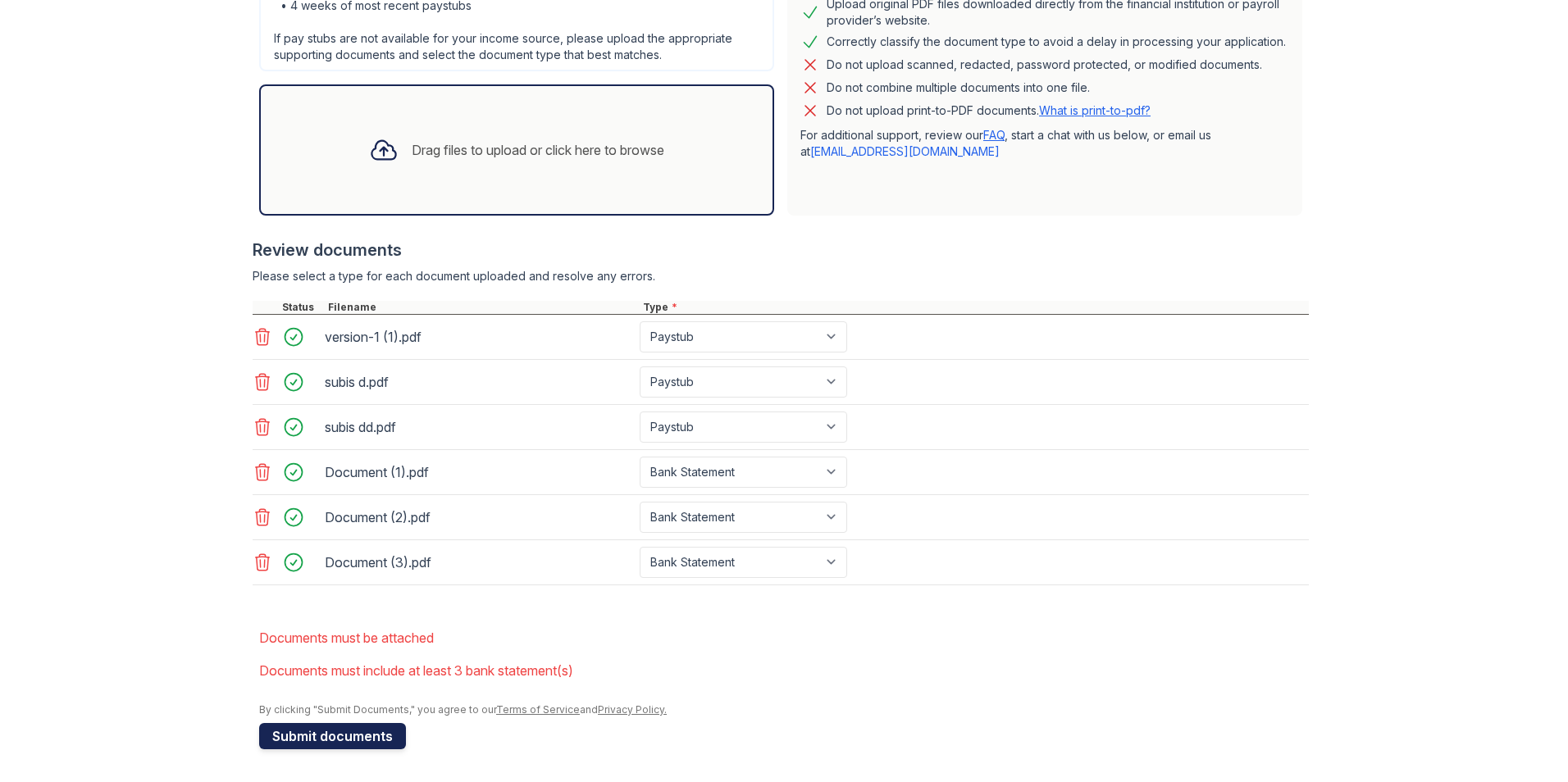
click at [342, 743] on button "Submit documents" at bounding box center [332, 736] width 146 height 26
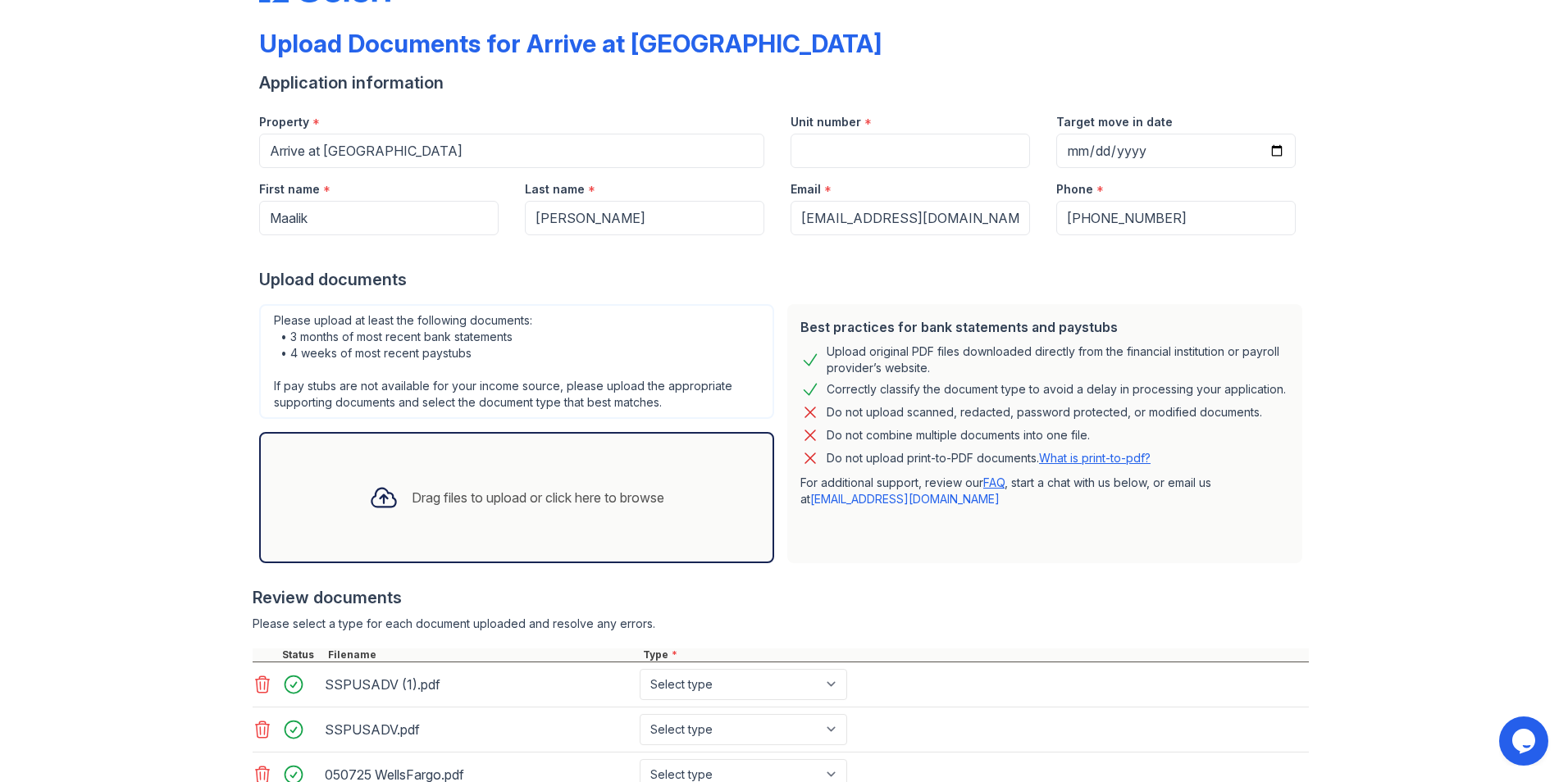
scroll to position [279, 0]
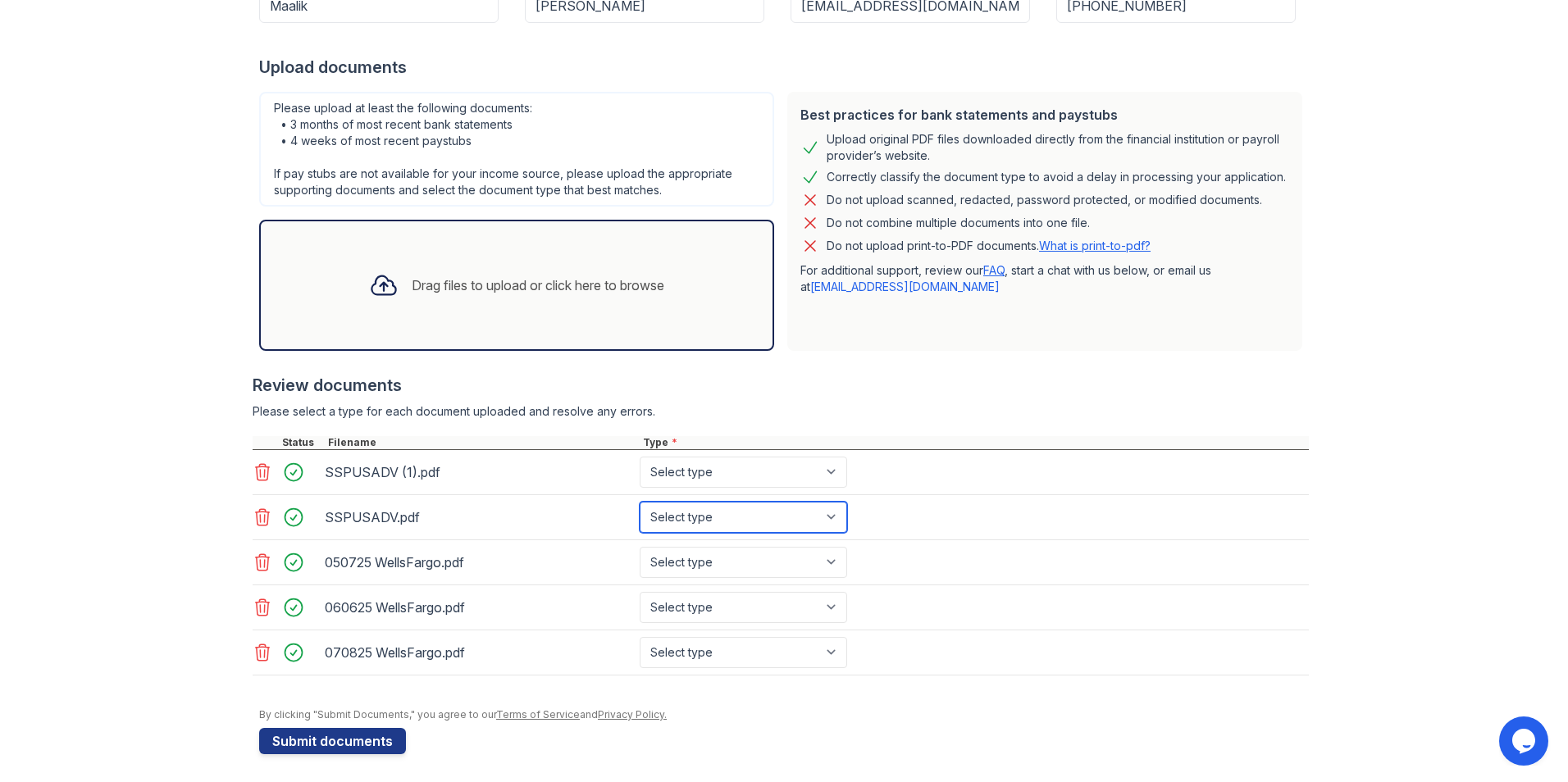
click at [716, 513] on select "Select type Paystub Bank Statement Offer Letter Tax Documents Benefit Award Let…" at bounding box center [743, 517] width 208 height 31
select select "paystub"
click at [639, 501] on select "Select type Paystub Bank Statement Offer Letter Tax Documents Benefit Award Let…" at bounding box center [743, 517] width 208 height 31
click at [732, 473] on select "Select type Paystub Bank Statement Offer Letter Tax Documents Benefit Award Let…" at bounding box center [743, 472] width 208 height 31
select select "paystub"
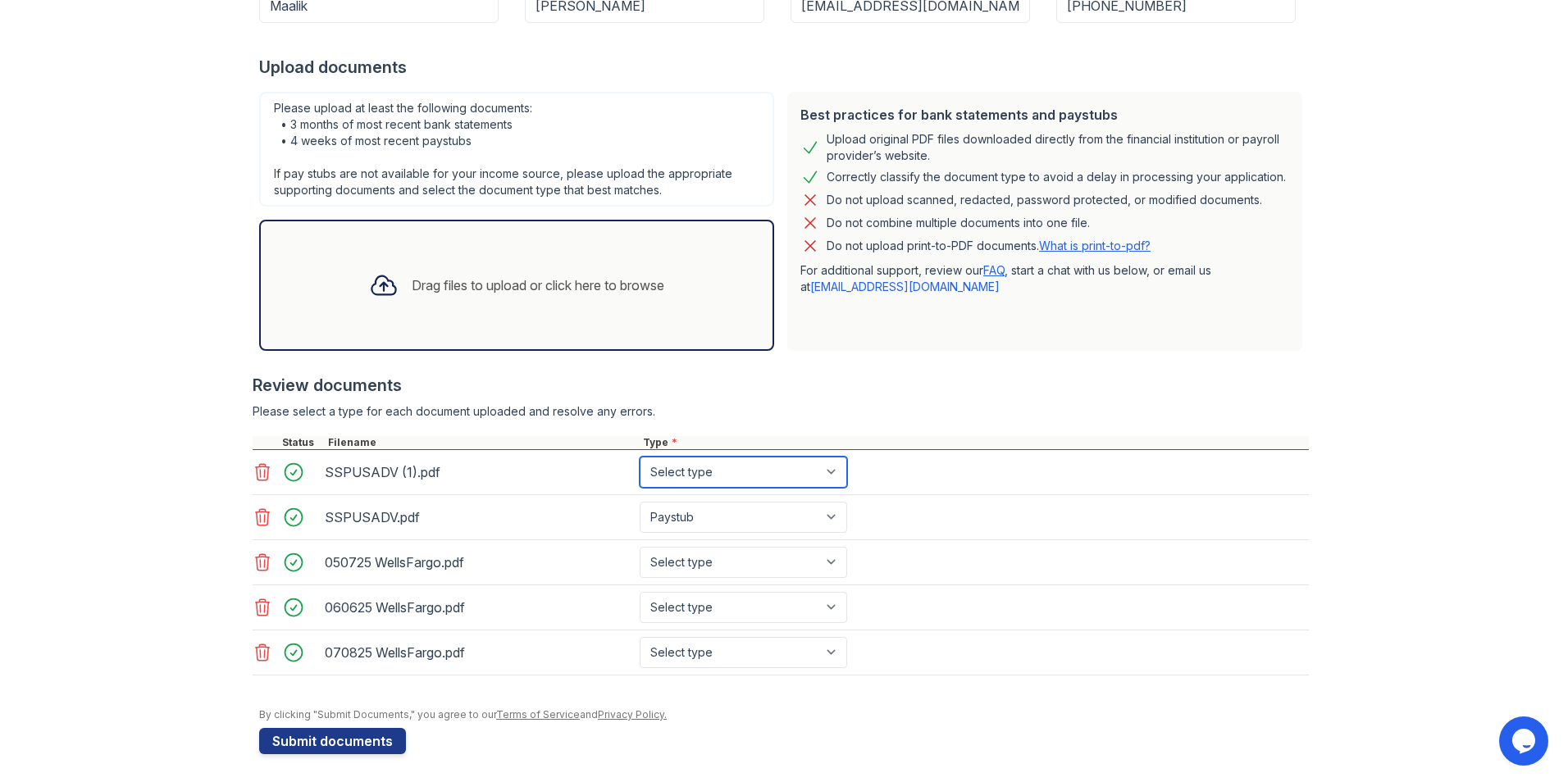
click at [639, 456] on select "Select type Paystub Bank Statement Offer Letter Tax Documents Benefit Award Let…" at bounding box center [743, 472] width 208 height 31
click at [699, 562] on select "Select type Paystub Bank Statement Offer Letter Tax Documents Benefit Award Let…" at bounding box center [743, 562] width 208 height 31
select select "bank_statement"
click at [639, 546] on select "Select type Paystub Bank Statement Offer Letter Tax Documents Benefit Award Let…" at bounding box center [743, 562] width 208 height 31
click at [702, 608] on select "Select type Paystub Bank Statement Offer Letter Tax Documents Benefit Award Let…" at bounding box center [743, 608] width 208 height 31
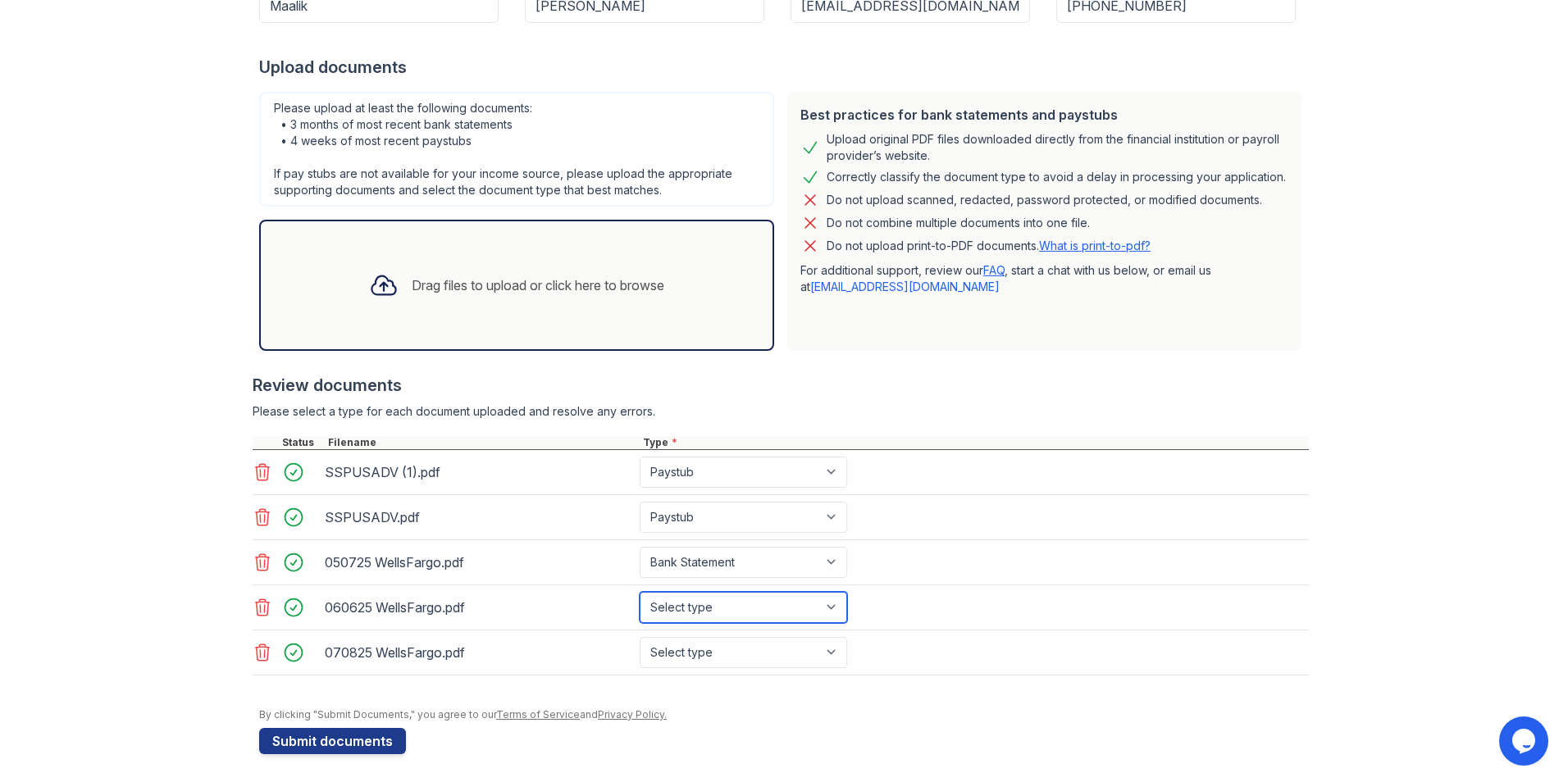
select select "bank_statement"
click at [639, 592] on select "Select type Paystub Bank Statement Offer Letter Tax Documents Benefit Award Let…" at bounding box center [743, 608] width 208 height 31
click at [704, 643] on select "Select type Paystub Bank Statement Offer Letter Tax Documents Benefit Award Let…" at bounding box center [743, 653] width 208 height 31
select select "bank_statement"
click at [639, 637] on select "Select type Paystub Bank Statement Offer Letter Tax Documents Benefit Award Let…" at bounding box center [743, 653] width 208 height 31
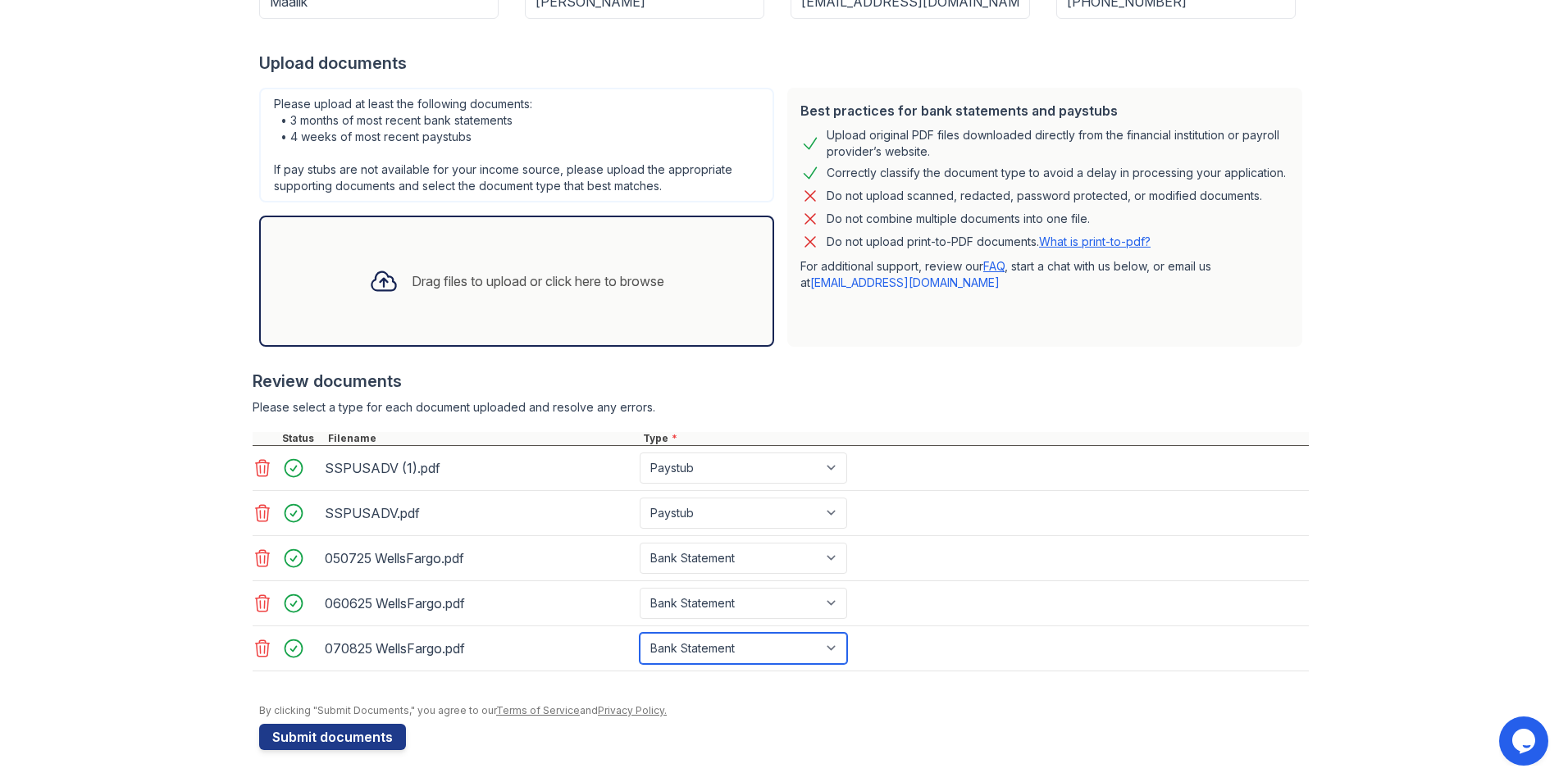
scroll to position [284, 0]
click at [1121, 692] on div at bounding box center [784, 695] width 1050 height 16
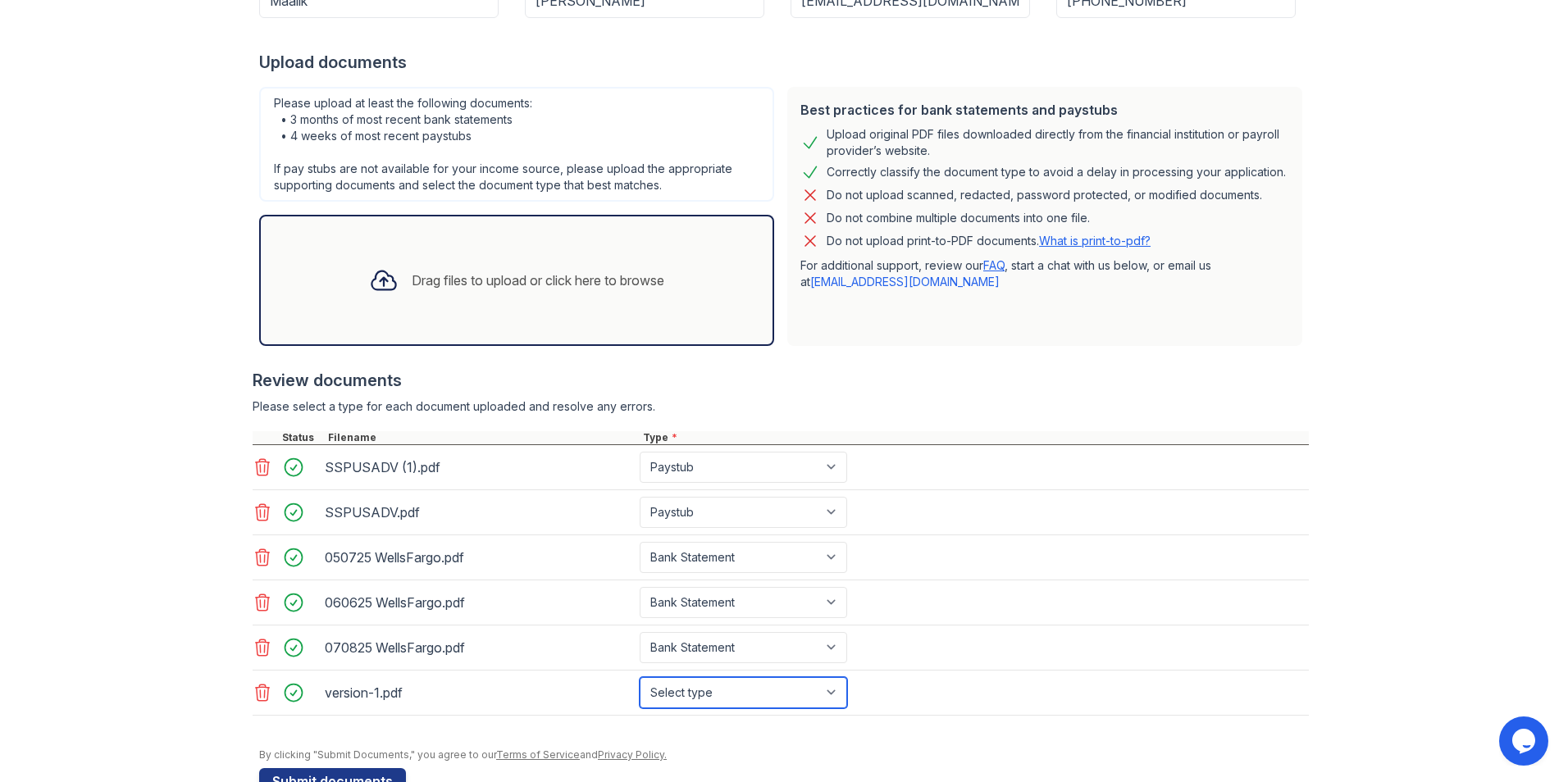
click at [778, 698] on select "Select type Paystub Bank Statement Offer Letter Tax Documents Benefit Award Let…" at bounding box center [743, 693] width 208 height 31
select select "offer_letter"
click at [639, 677] on select "Select type Paystub Bank Statement Offer Letter Tax Documents Benefit Award Let…" at bounding box center [743, 693] width 208 height 31
click at [1238, 675] on div "version-1.pdf Select type Paystub Bank Statement Offer Letter Tax Documents Ben…" at bounding box center [781, 693] width 1056 height 45
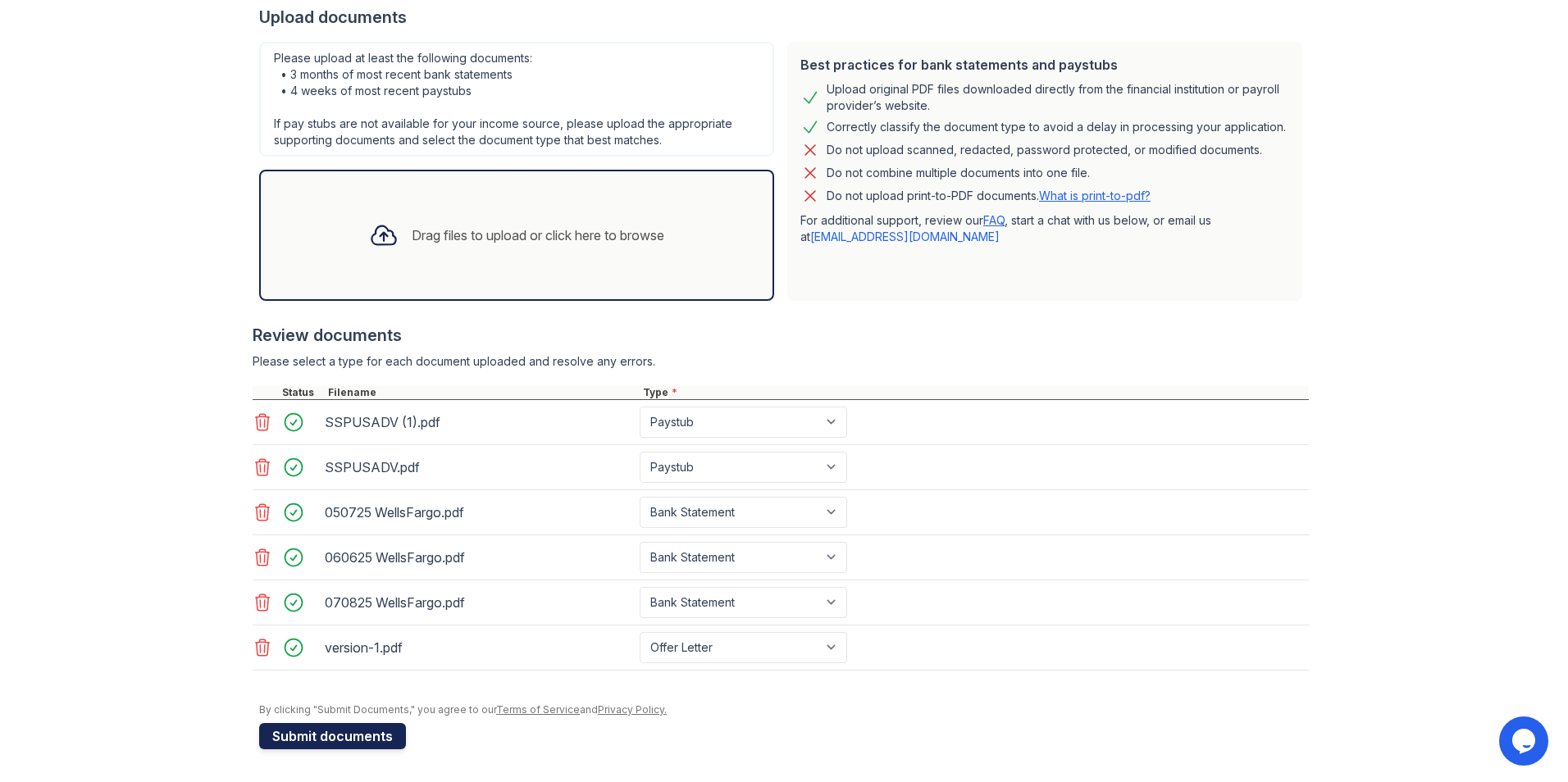
click at [315, 734] on button "Submit documents" at bounding box center [332, 736] width 146 height 26
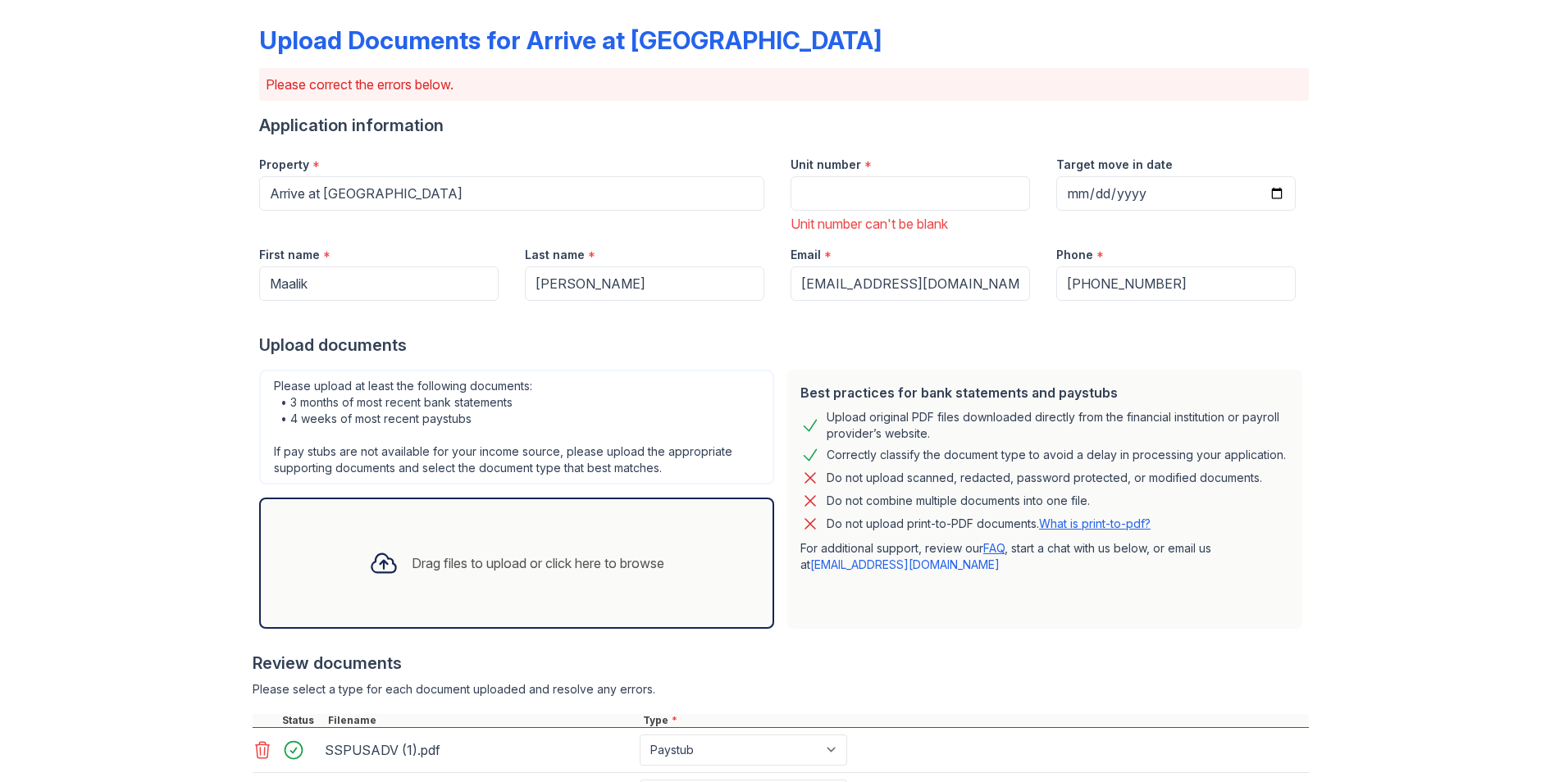
scroll to position [0, 0]
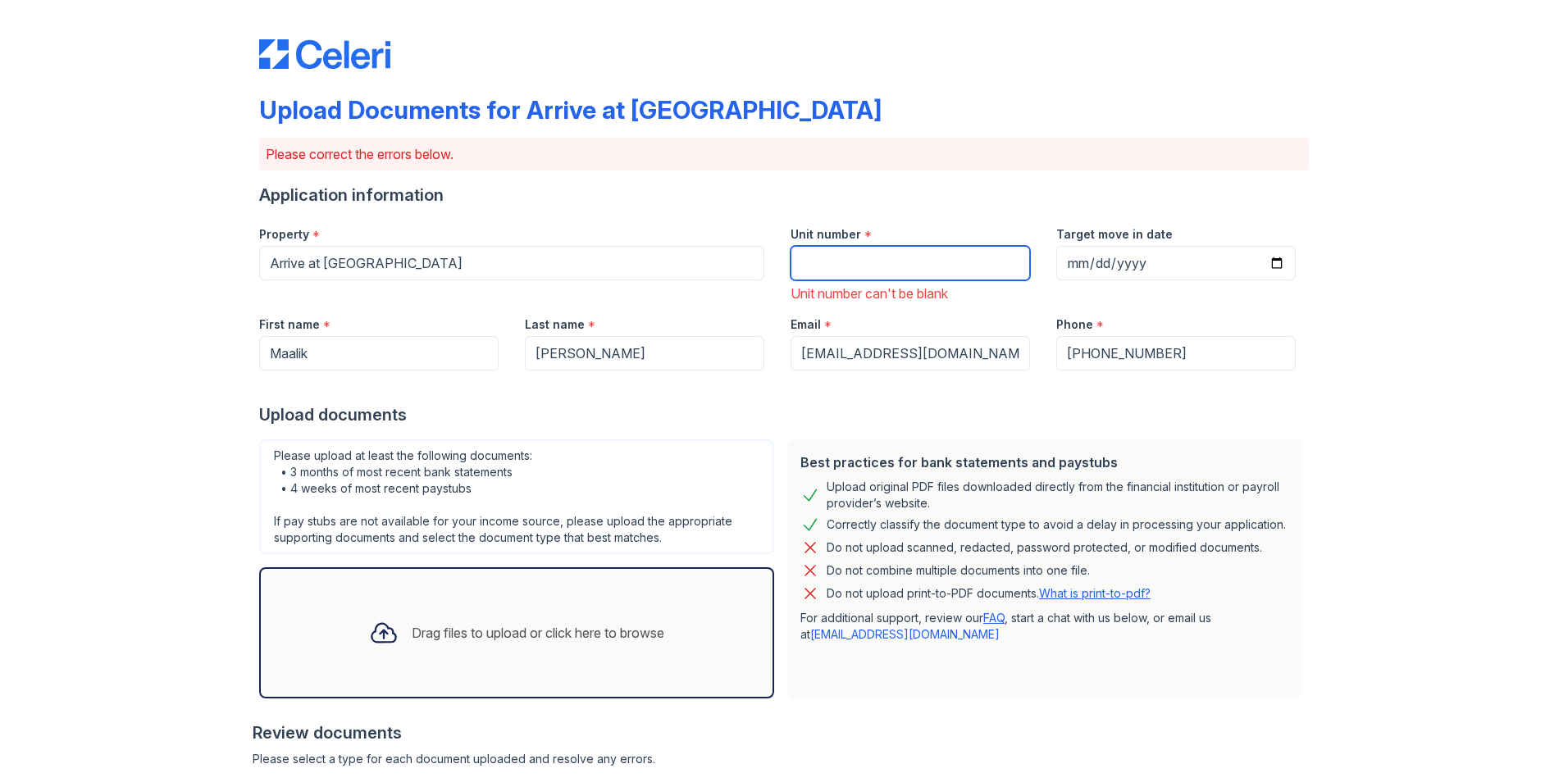
click at [903, 255] on input "Unit number" at bounding box center [910, 263] width 239 height 35
type input "132"
click at [1068, 262] on input "Target move in date" at bounding box center [1176, 263] width 239 height 35
click at [1277, 272] on input "Target move in date" at bounding box center [1176, 263] width 239 height 35
click at [1269, 261] on input "Target move in date" at bounding box center [1176, 263] width 239 height 35
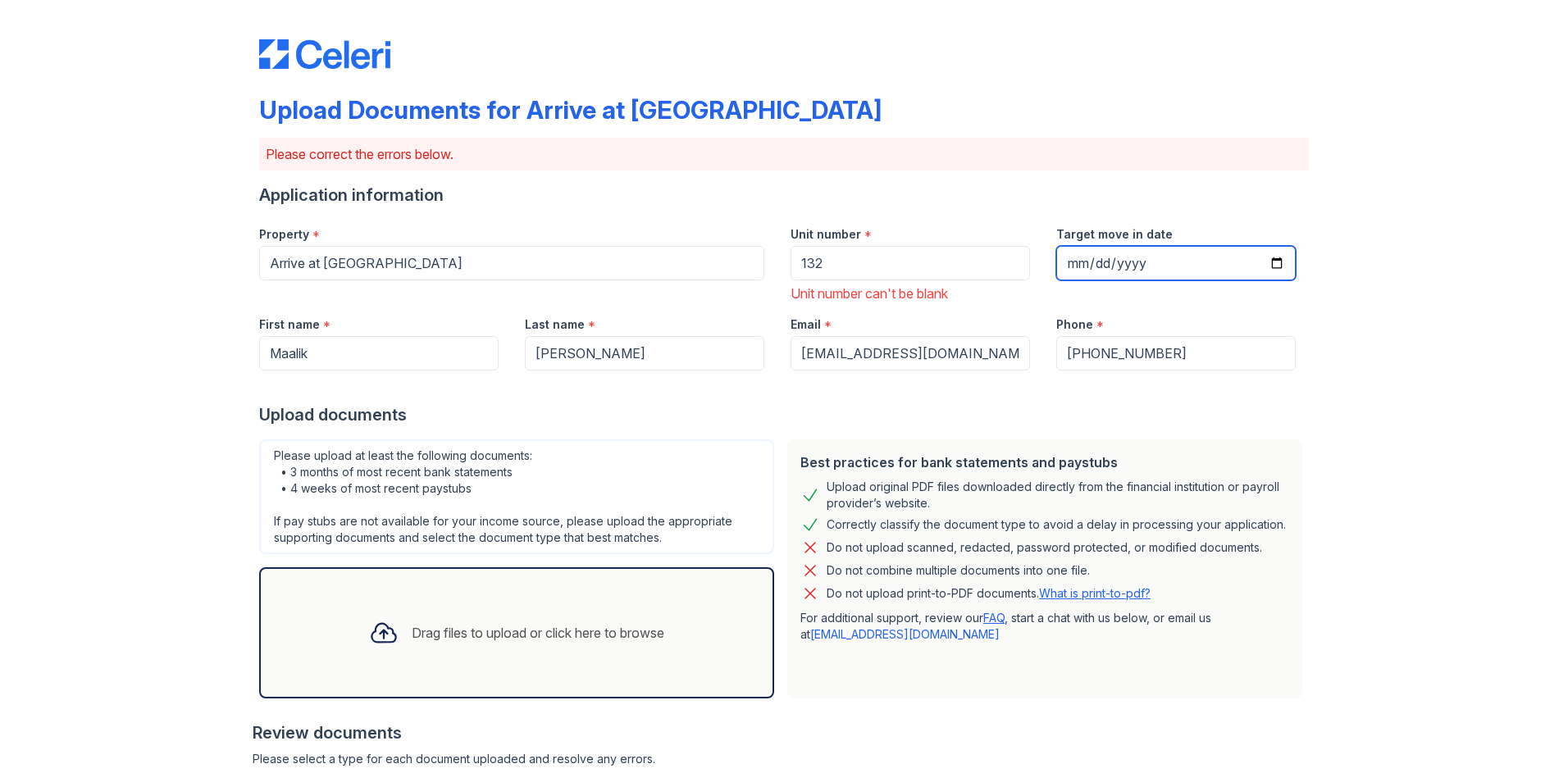
type input "[DATE]"
click at [1364, 290] on div "Upload Documents for Arrive at [GEOGRAPHIC_DATA] Please correct the errors belo…" at bounding box center [783, 590] width 1515 height 1179
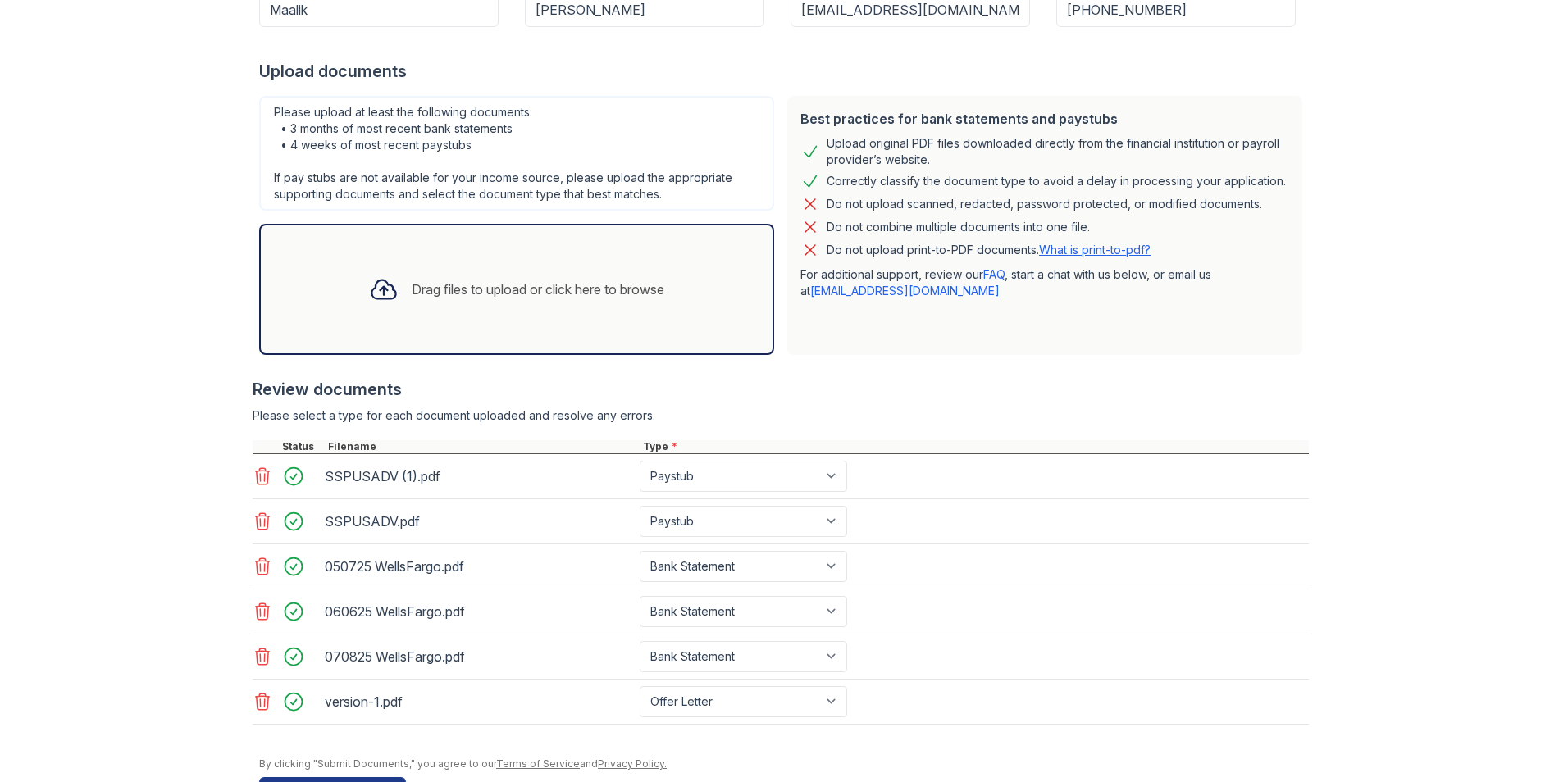
scroll to position [397, 0]
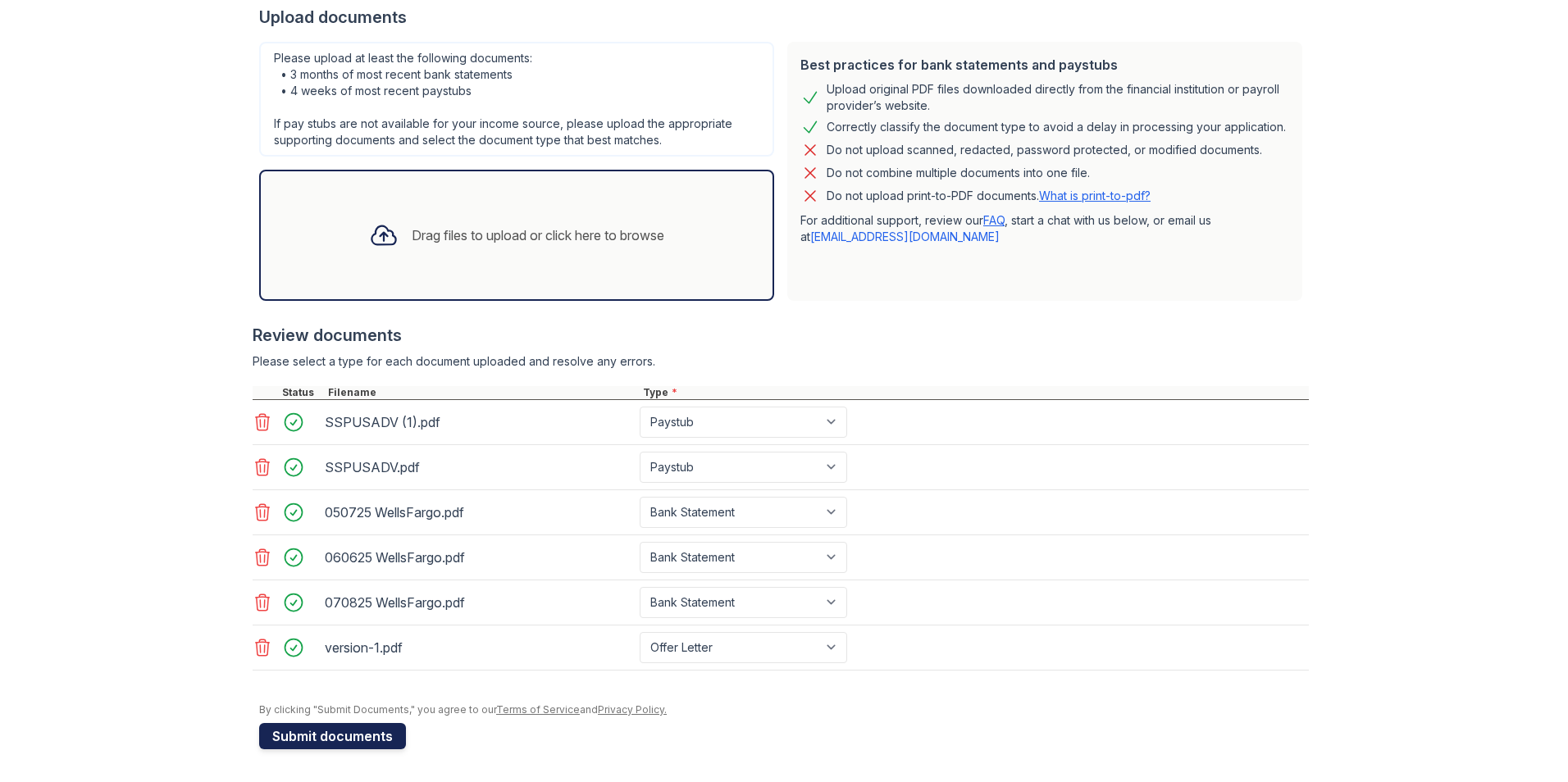
click at [320, 746] on button "Submit documents" at bounding box center [332, 736] width 146 height 26
